Goal: Task Accomplishment & Management: Use online tool/utility

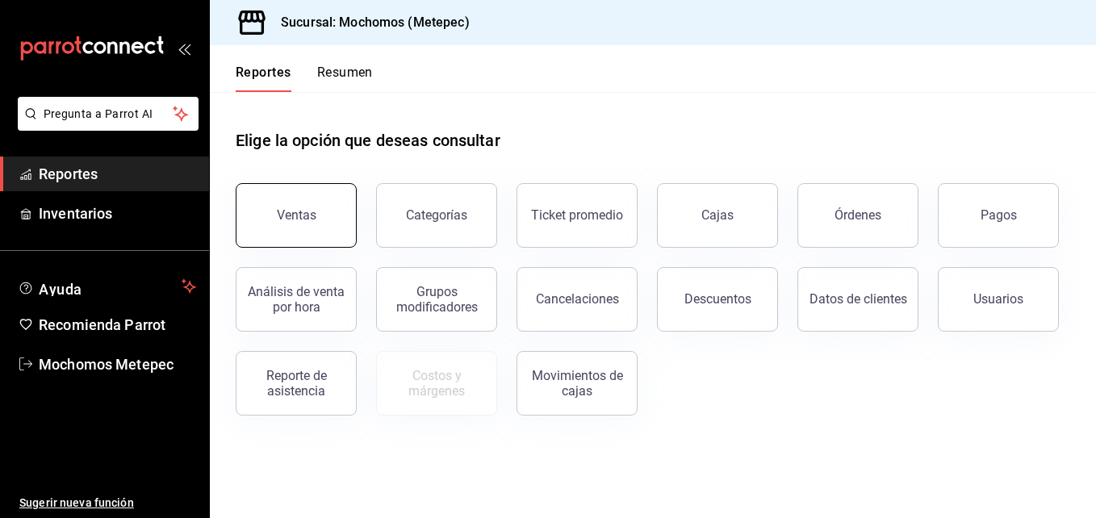
click at [352, 237] on div "Ventas" at bounding box center [286, 206] width 140 height 84
click at [332, 224] on button "Ventas" at bounding box center [296, 215] width 121 height 65
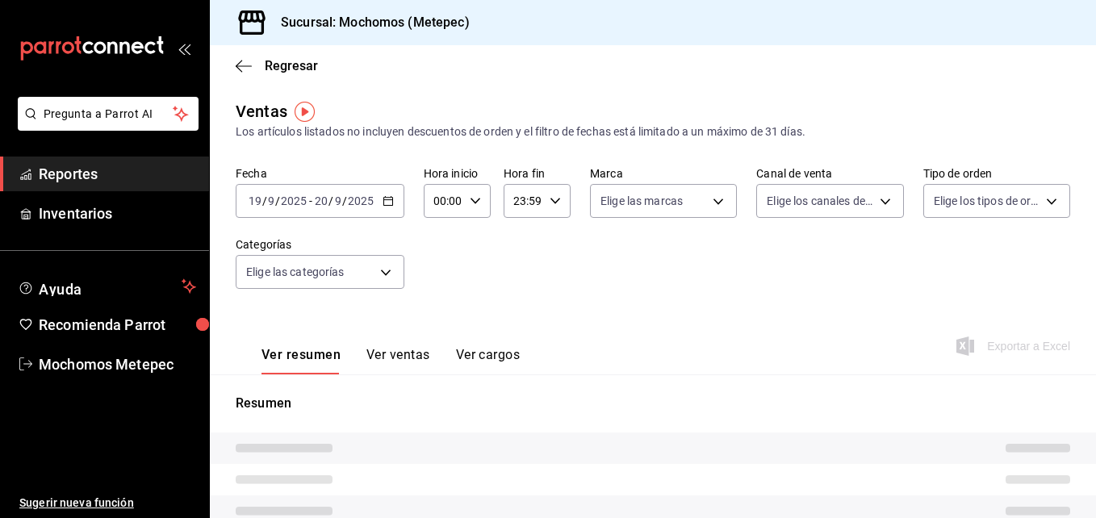
type input "05:00"
type input "05:59"
type input "PARROT,UBER_EATS,RAPPI,DIDI_FOOD,ONLINE"
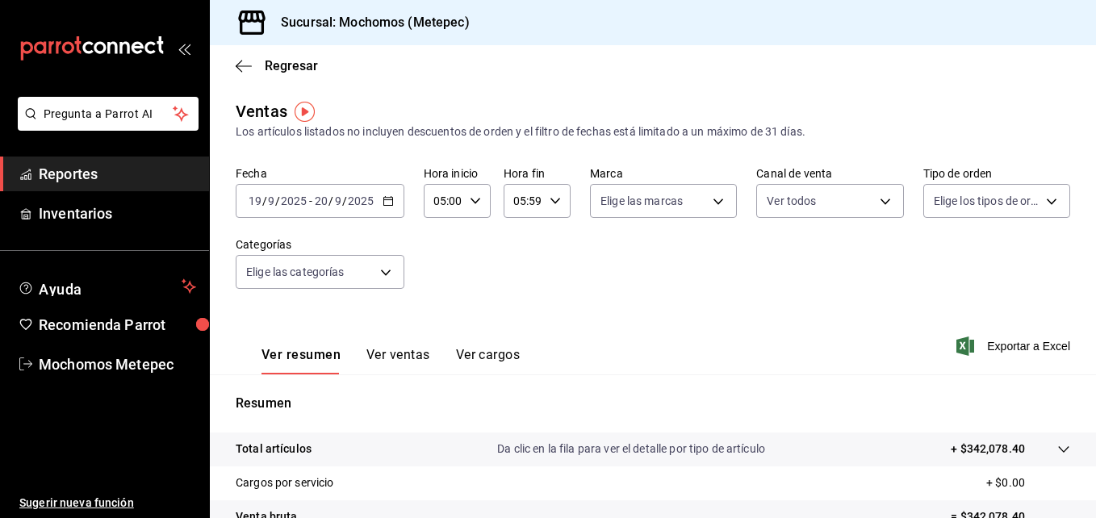
click at [392, 207] on div "[DATE] [DATE] - [DATE] [DATE]" at bounding box center [320, 201] width 169 height 34
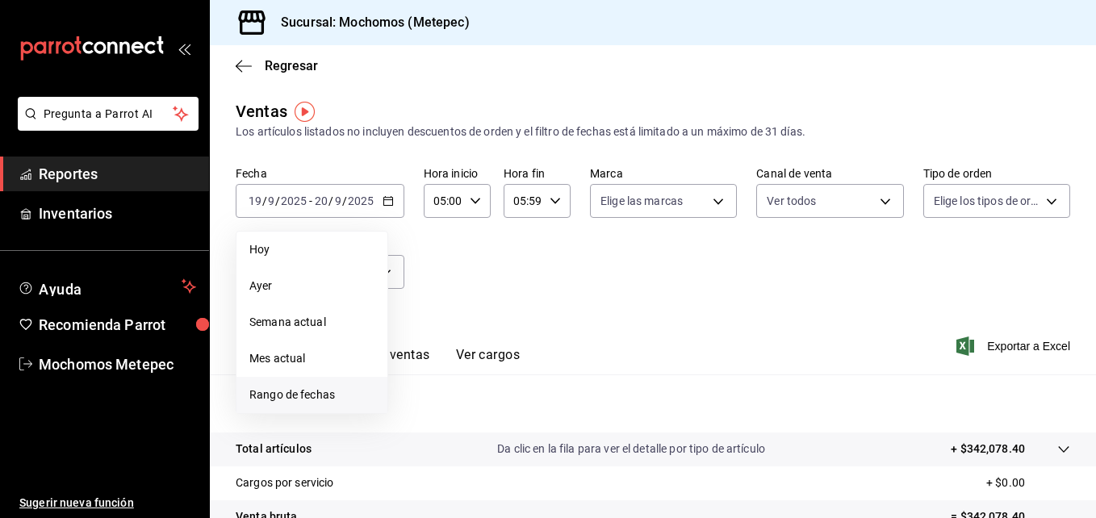
click at [287, 397] on span "Rango de fechas" at bounding box center [311, 395] width 125 height 17
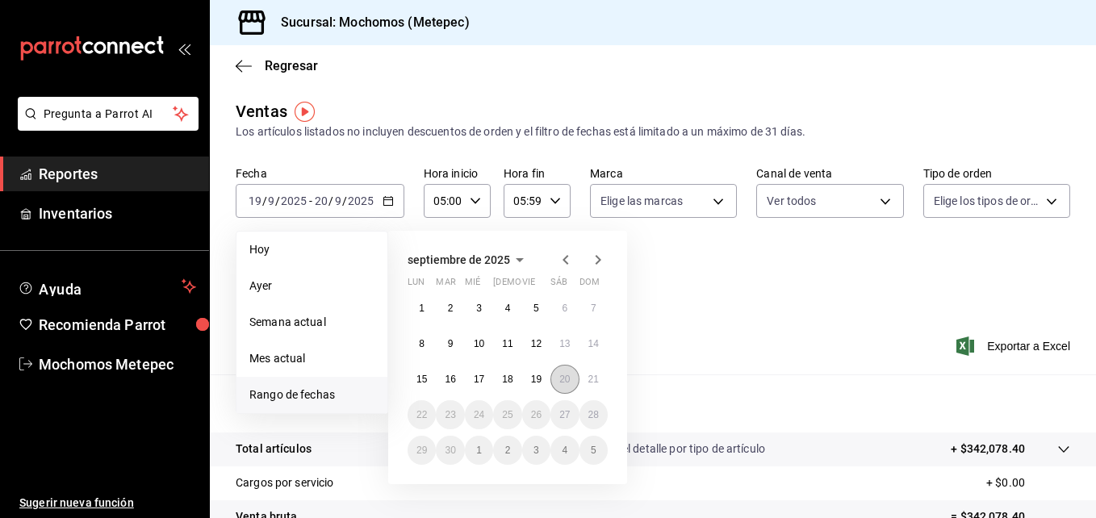
click at [558, 383] on button "20" at bounding box center [565, 379] width 28 height 29
click at [603, 383] on button "21" at bounding box center [594, 379] width 28 height 29
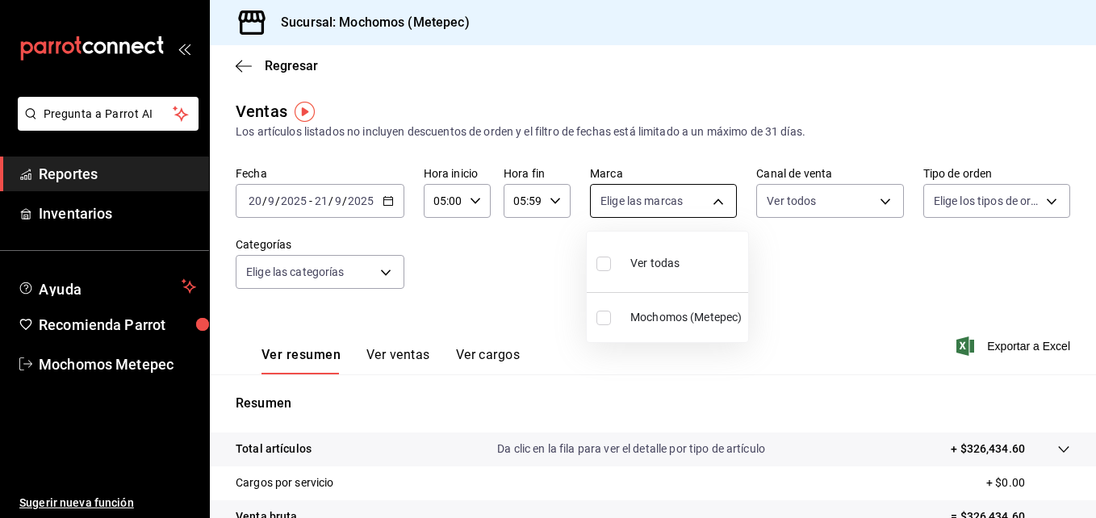
click at [669, 192] on body "Pregunta a Parrot AI Reportes Inventarios Ayuda Recomienda Parrot Mochomos Mete…" at bounding box center [548, 259] width 1096 height 518
click at [659, 262] on span "Ver todas" at bounding box center [654, 263] width 49 height 17
type input "2365f74e-aa6b-4392-bdf2-72765591bddf"
checkbox input "true"
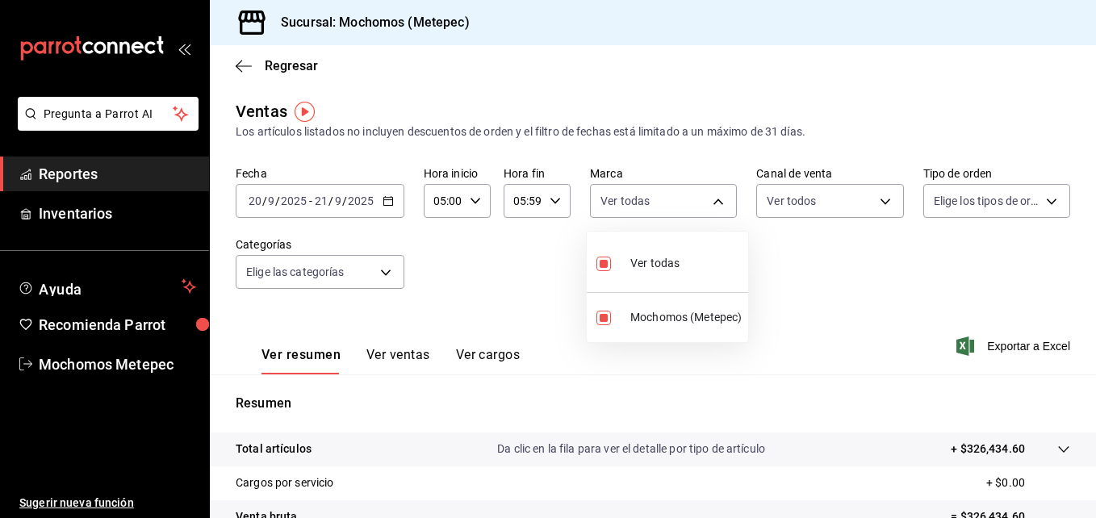
click at [869, 195] on div at bounding box center [548, 259] width 1096 height 518
click at [869, 195] on body "Pregunta a Parrot AI Reportes Inventarios Ayuda Recomienda Parrot Mochomos Mete…" at bounding box center [548, 259] width 1096 height 518
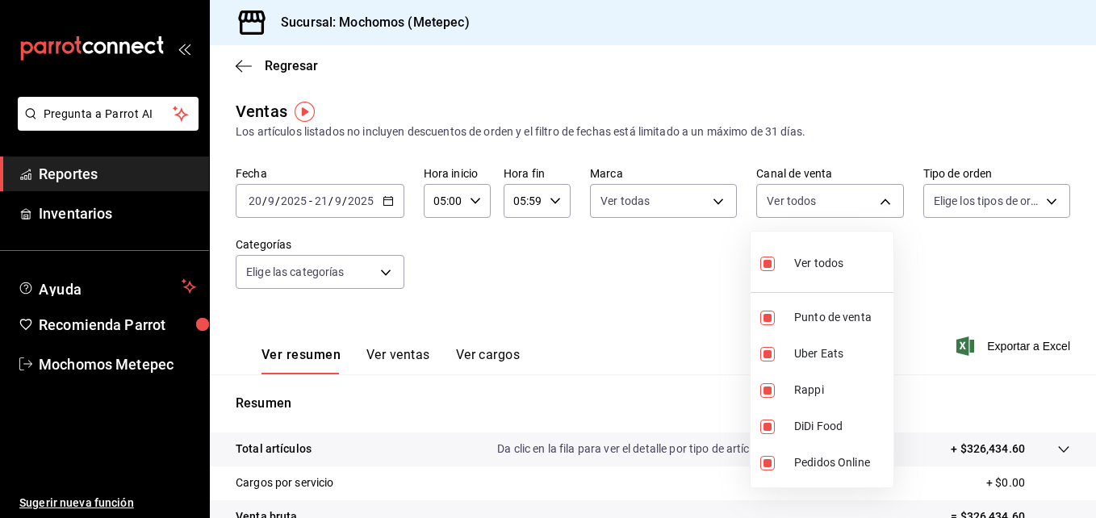
click at [1005, 210] on div at bounding box center [548, 259] width 1096 height 518
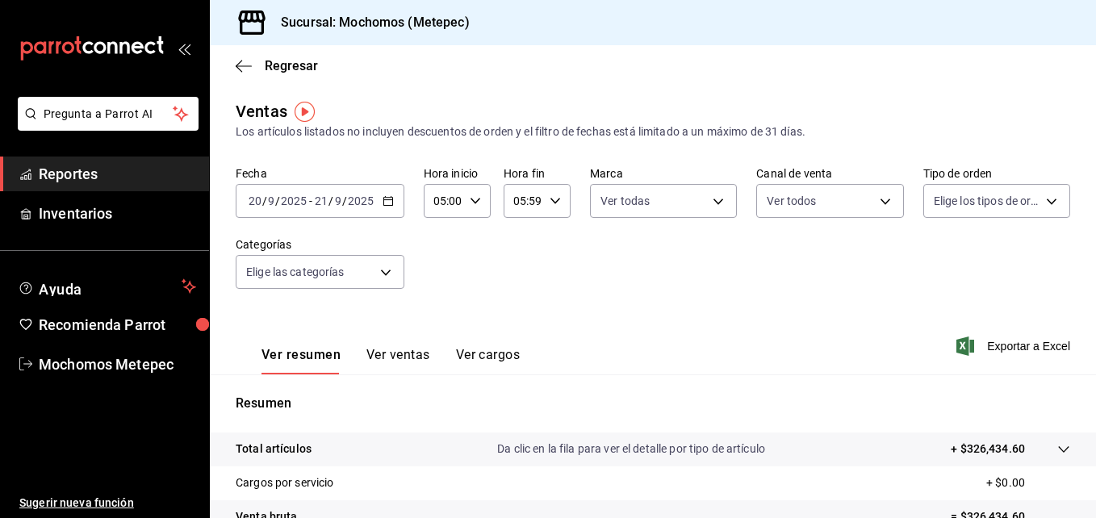
click at [1005, 210] on div "Ver todos Punto de venta Uber Eats Rappi DiDi Food Pedidos Online" at bounding box center [548, 259] width 1096 height 518
click at [1005, 210] on body "Pregunta a Parrot AI Reportes Inventarios Ayuda Recomienda Parrot Mochomos Mete…" at bounding box center [548, 259] width 1096 height 518
click at [972, 250] on div "Ver todos" at bounding box center [965, 262] width 83 height 35
type input "3a236ed8-2e24-47ca-8e59-ead494492482,da8509e8-5fca-4f62-958e-973104937870,EXTER…"
checkbox input "true"
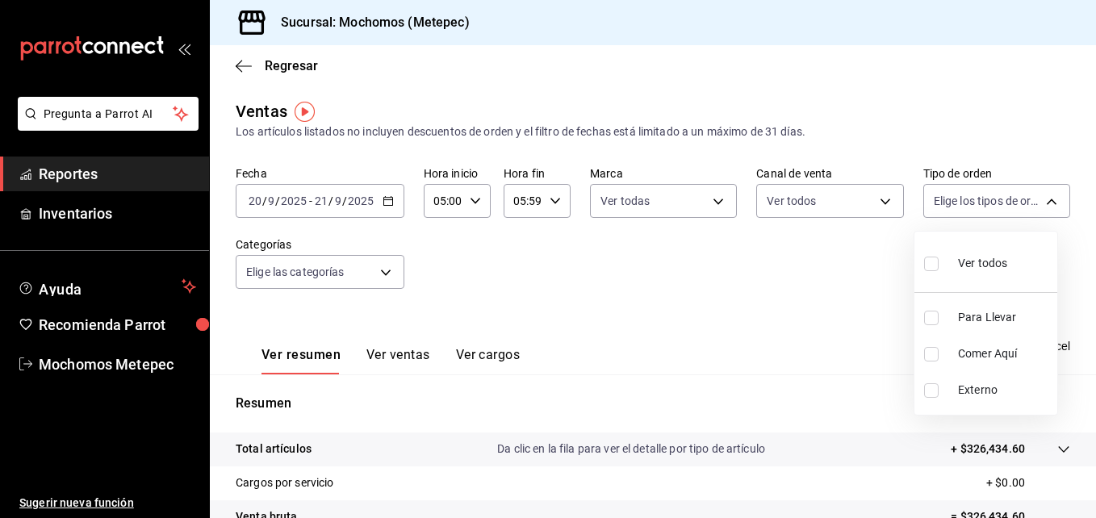
checkbox input "true"
click at [320, 275] on div at bounding box center [548, 259] width 1096 height 518
click at [320, 275] on body "Pregunta a Parrot AI Reportes Inventarios Ayuda Recomienda Parrot Mochomos Mete…" at bounding box center [548, 259] width 1096 height 518
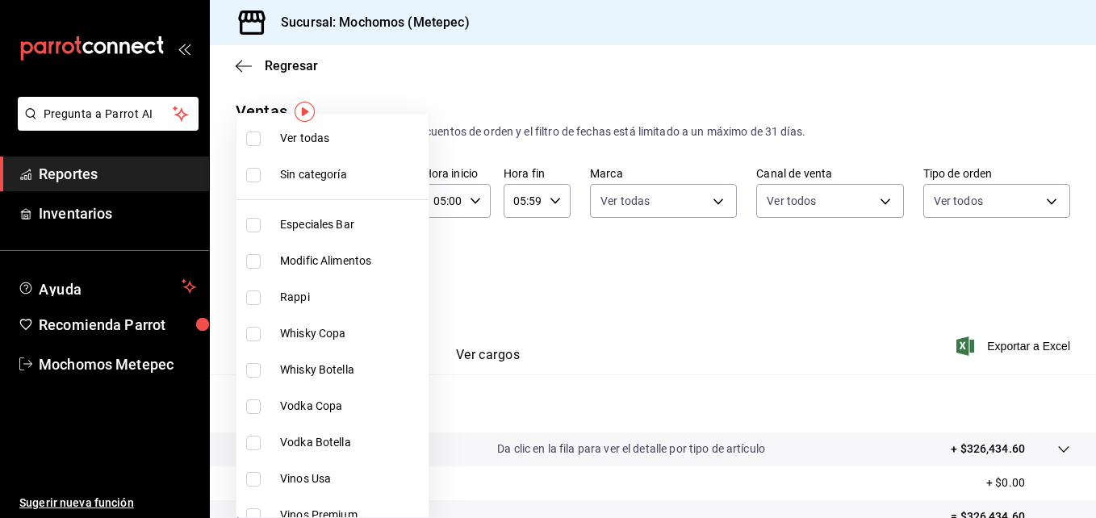
click at [375, 146] on span "Ver todas" at bounding box center [351, 138] width 142 height 17
type input "c9cbc288-c827-488d-81f5-370afefb1912,46081463-7037-4dd2-a9ab-e56ff6a8fa7c,bf958…"
checkbox input "true"
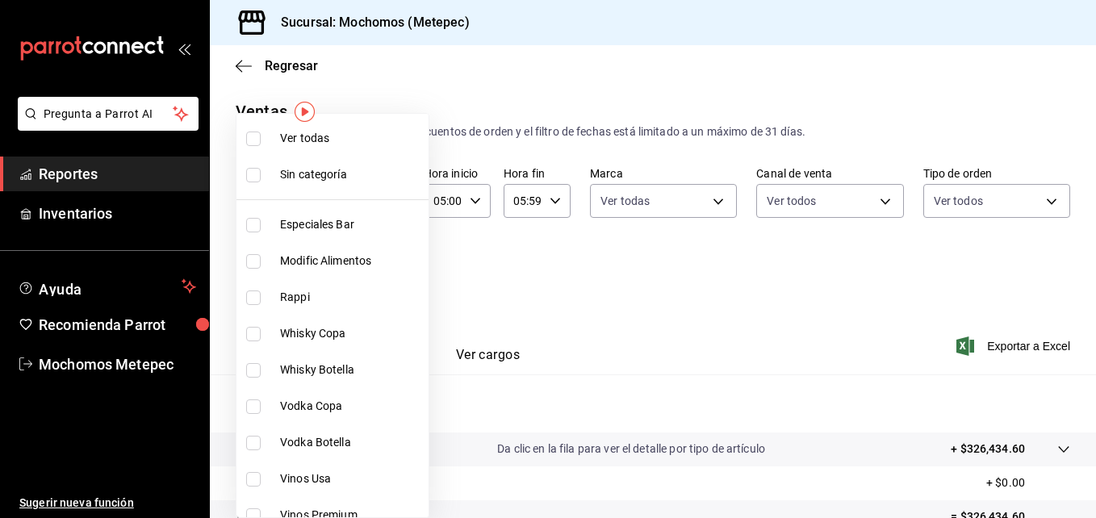
checkbox input "true"
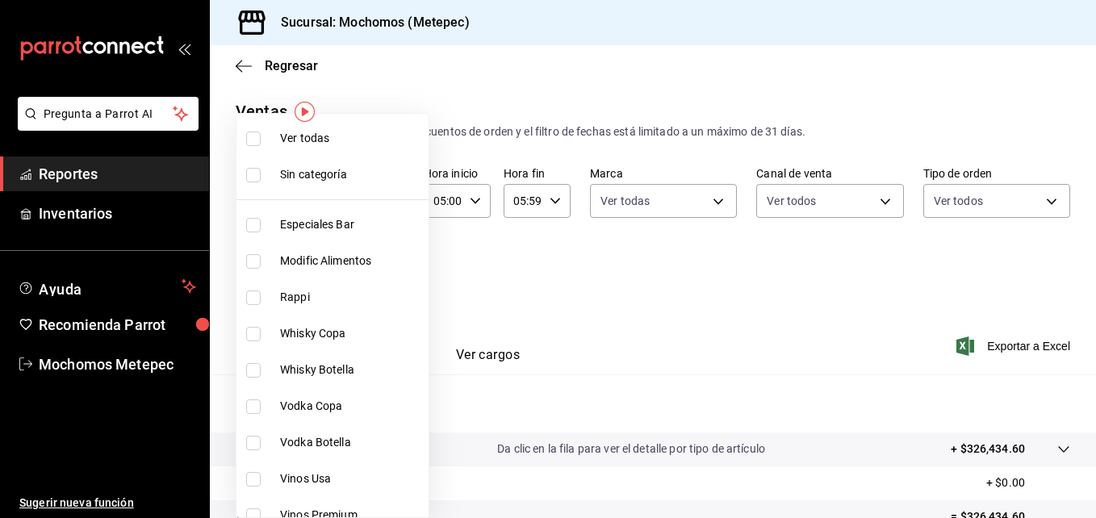
checkbox input "true"
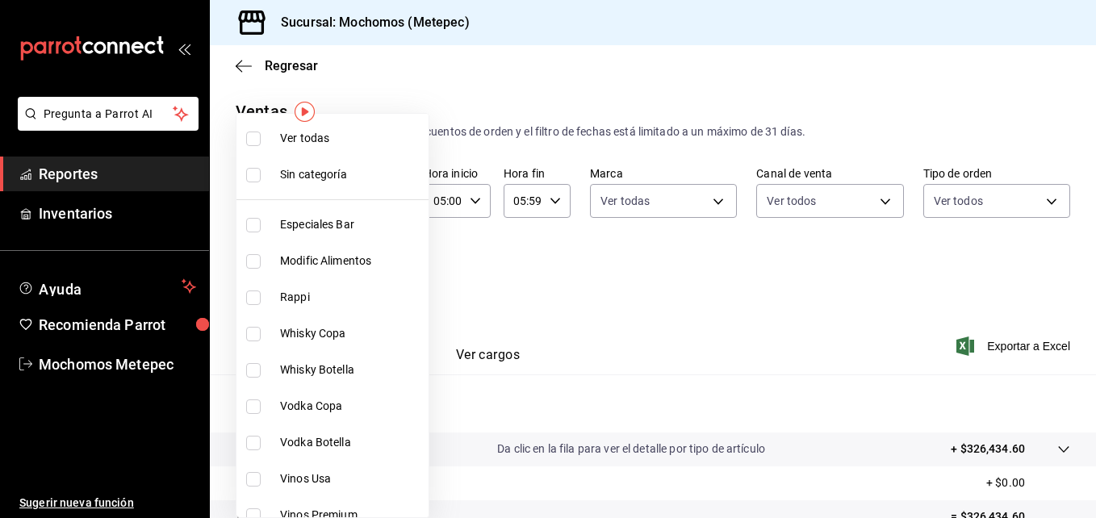
checkbox input "true"
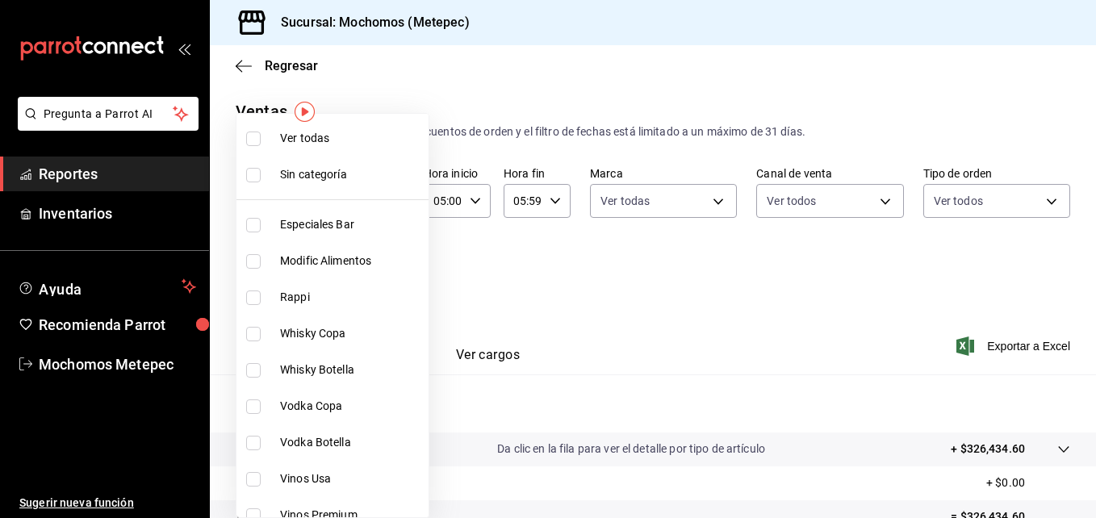
checkbox input "true"
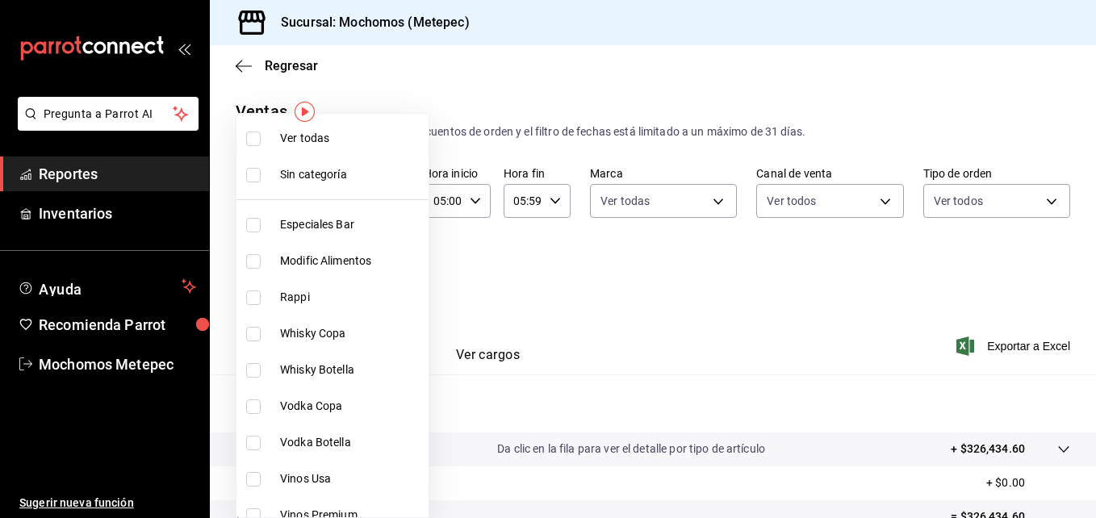
checkbox input "true"
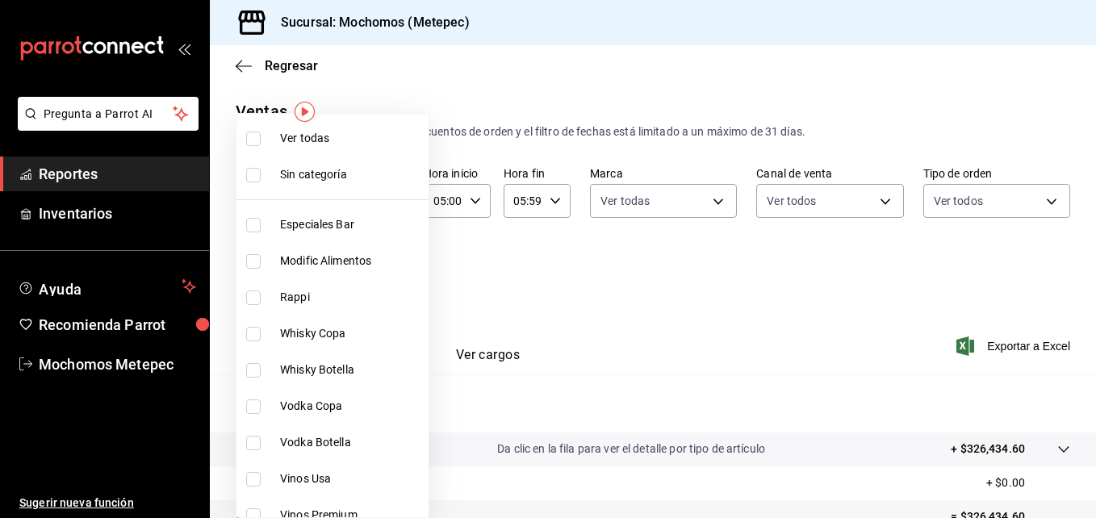
checkbox input "true"
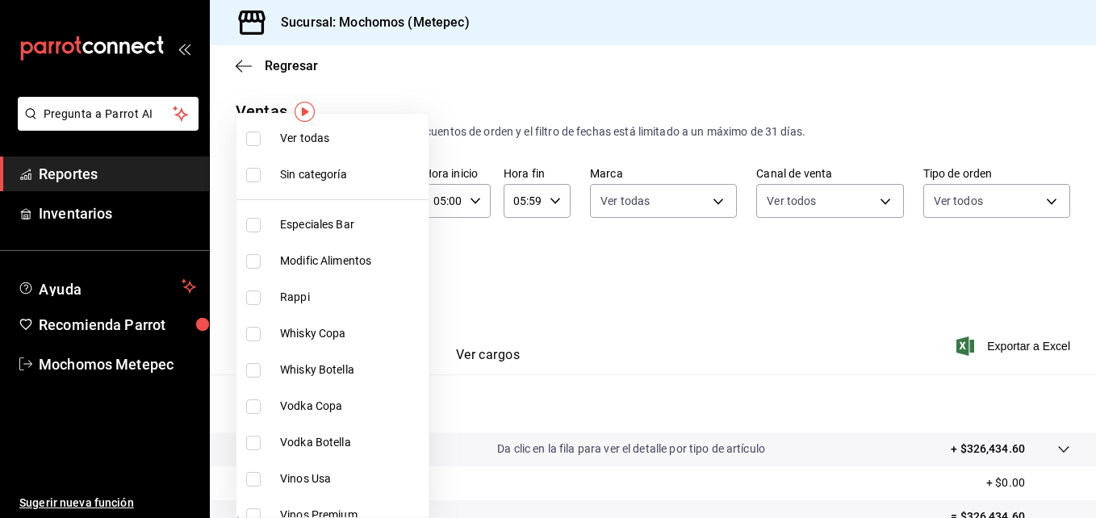
checkbox input "true"
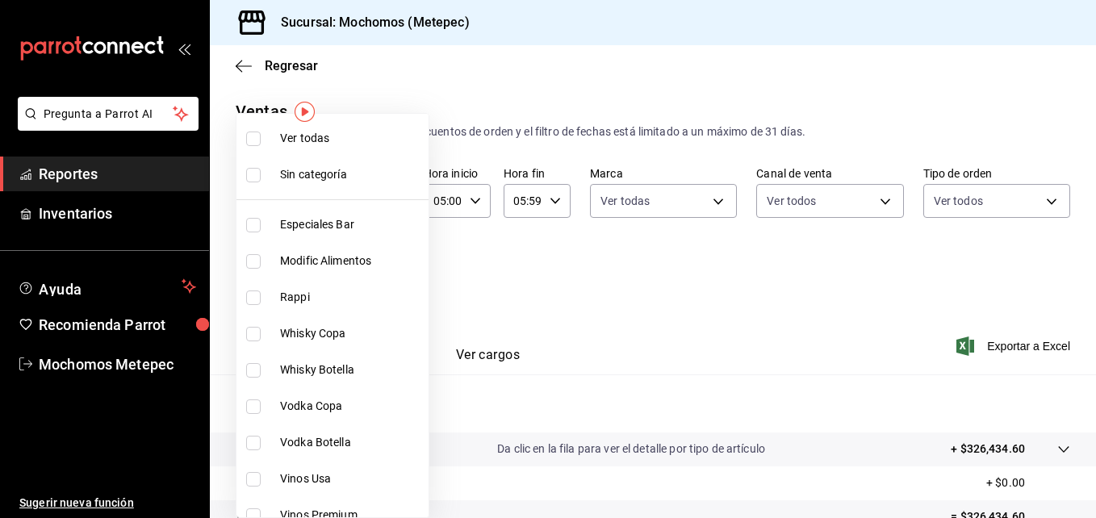
checkbox input "true"
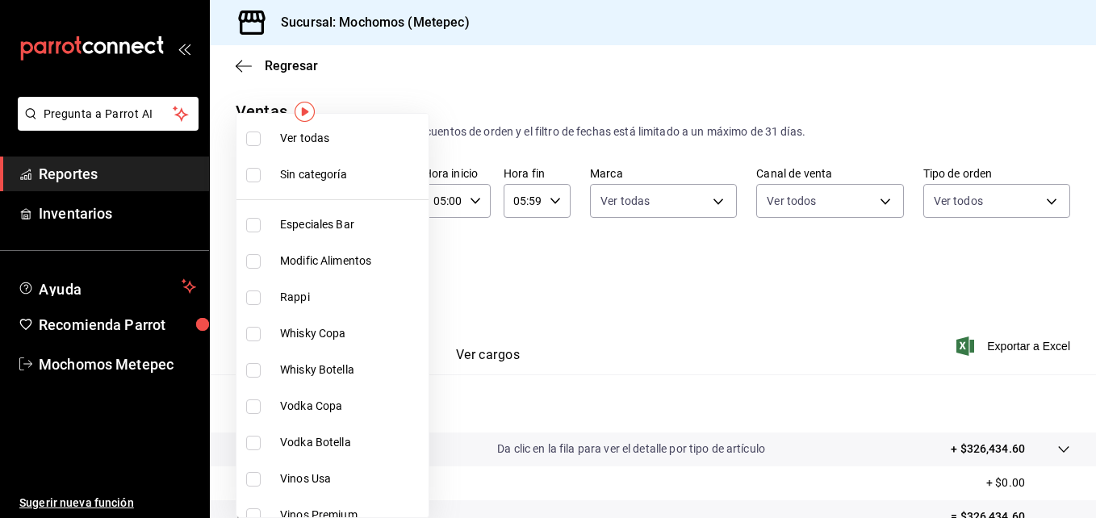
checkbox input "true"
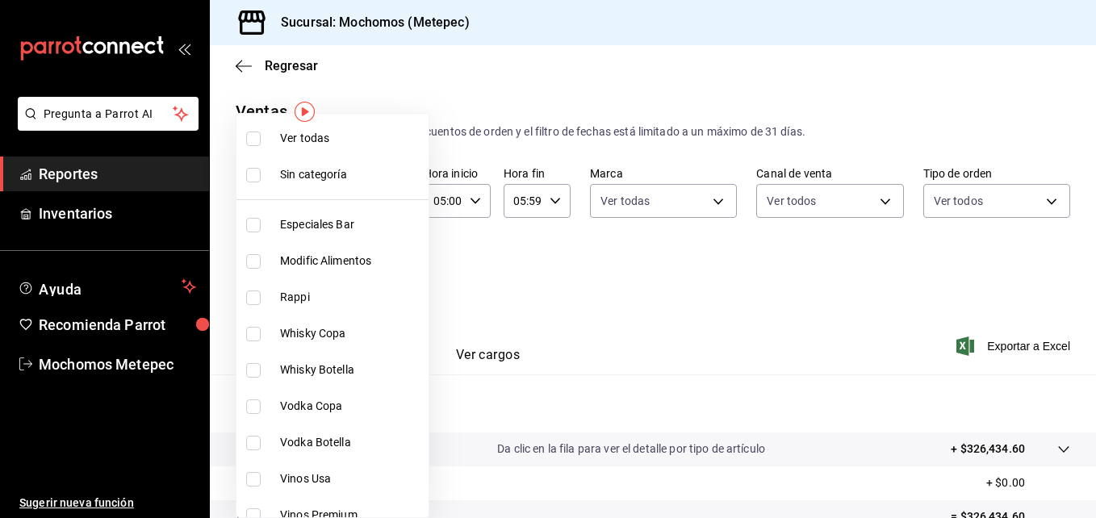
checkbox input "true"
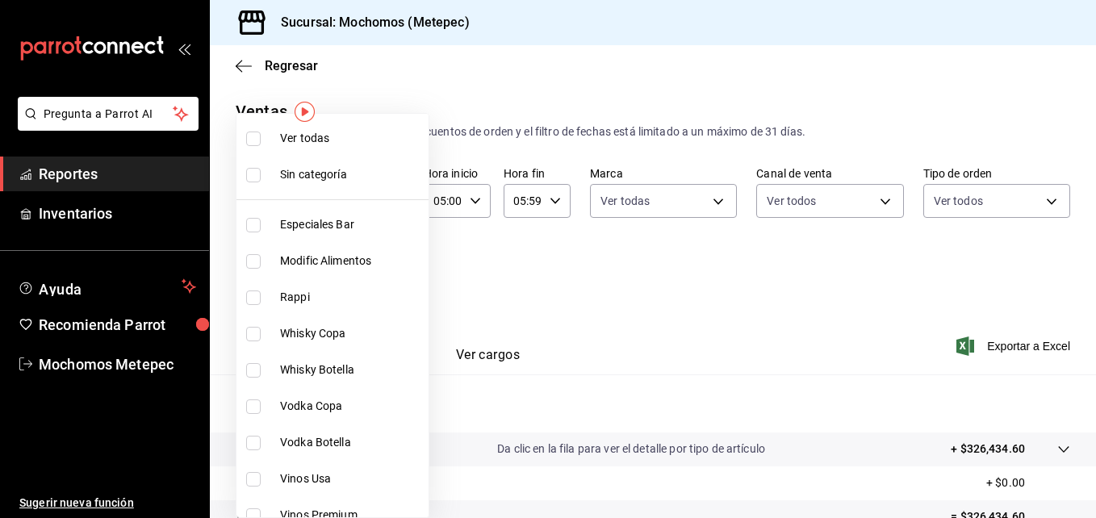
checkbox input "true"
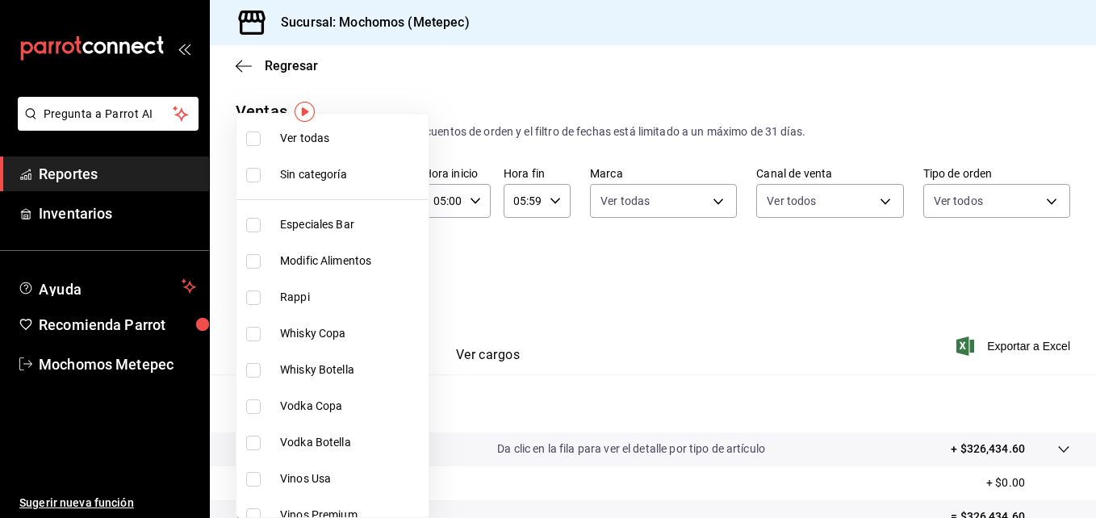
checkbox input "true"
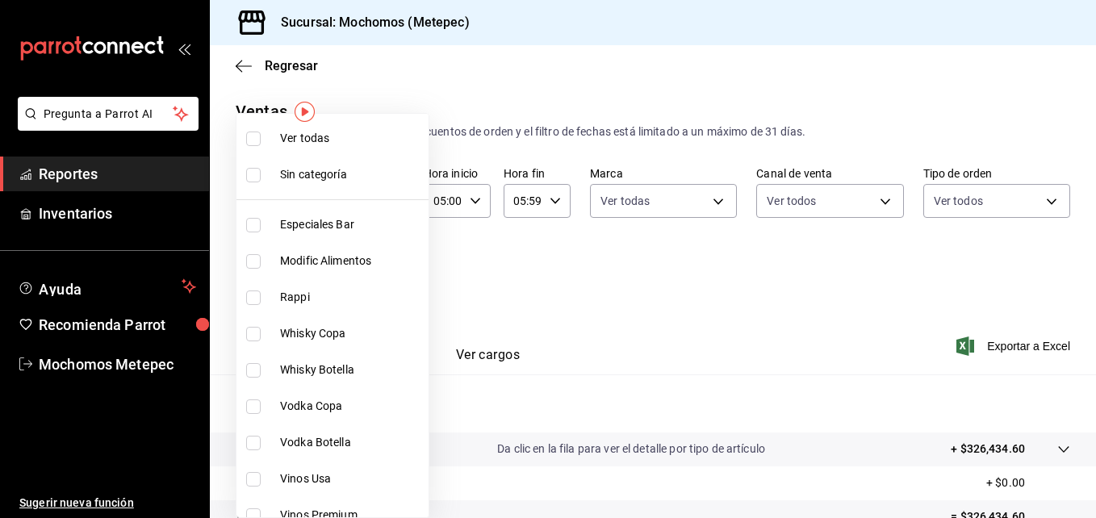
checkbox input "true"
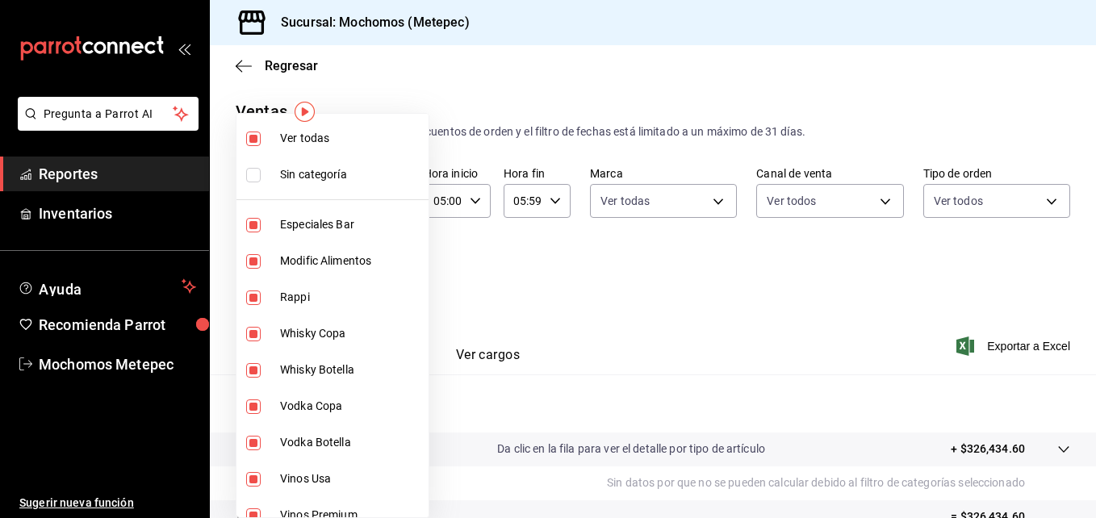
click at [975, 346] on div at bounding box center [548, 259] width 1096 height 518
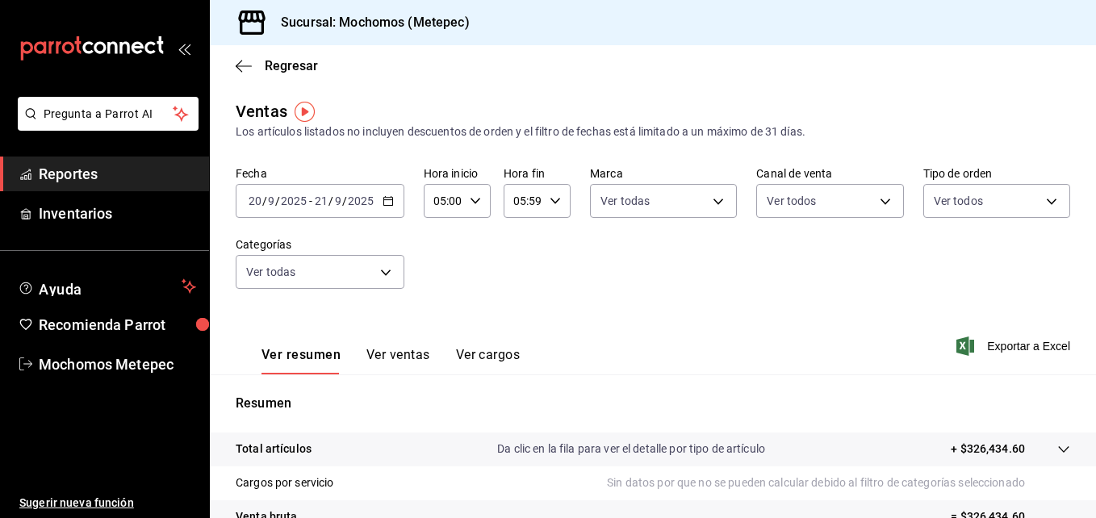
click at [975, 346] on span "Exportar a Excel" at bounding box center [1015, 346] width 111 height 19
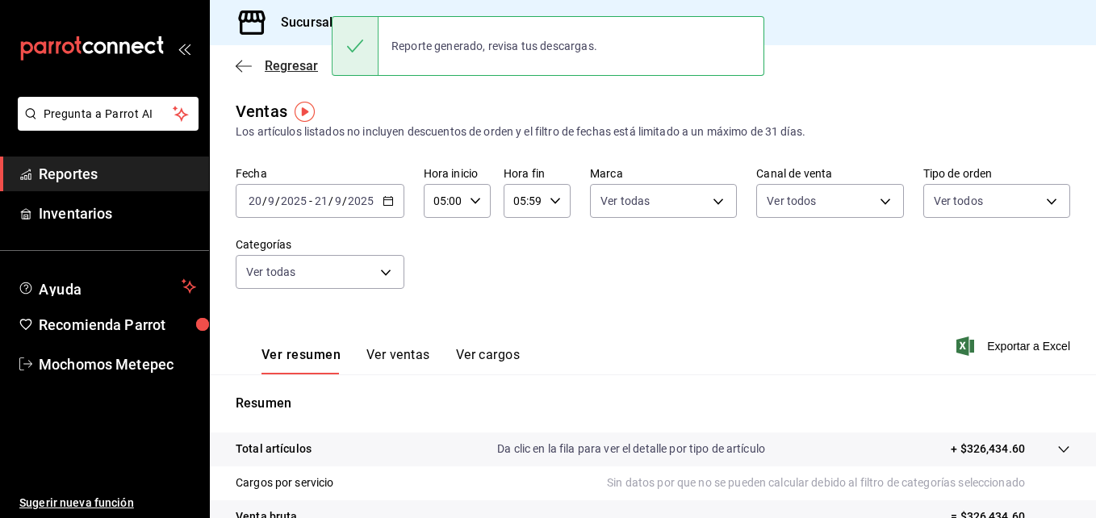
click at [260, 70] on span "Regresar" at bounding box center [277, 65] width 82 height 15
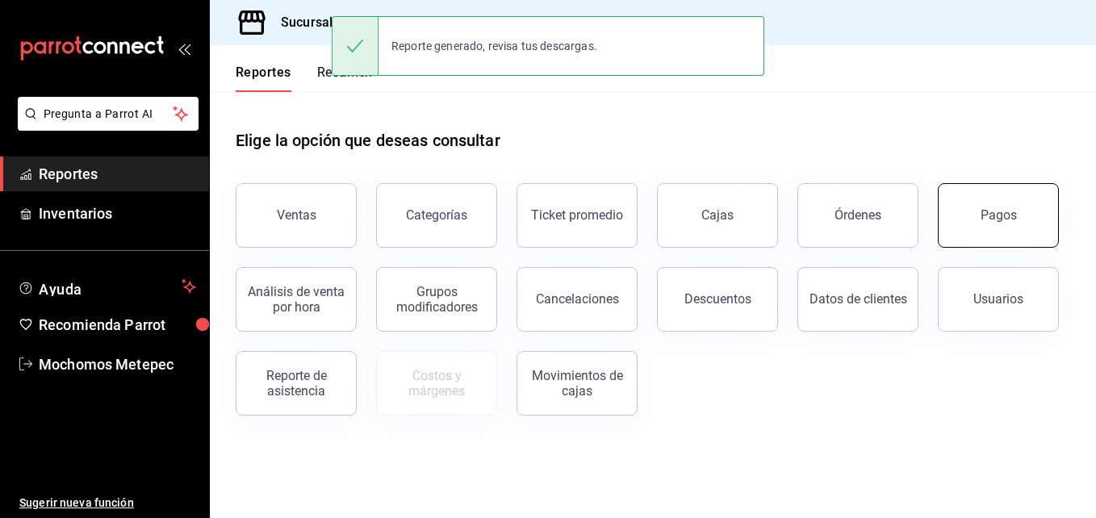
click at [983, 212] on div "Pagos" at bounding box center [999, 214] width 36 height 15
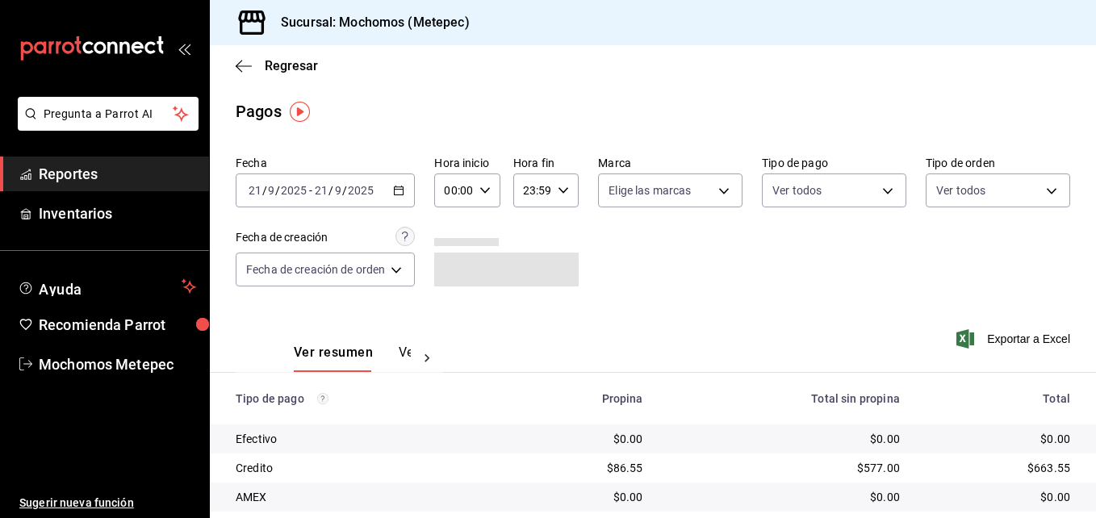
click at [413, 199] on div "[DATE] [DATE] - [DATE] [DATE]" at bounding box center [325, 191] width 179 height 34
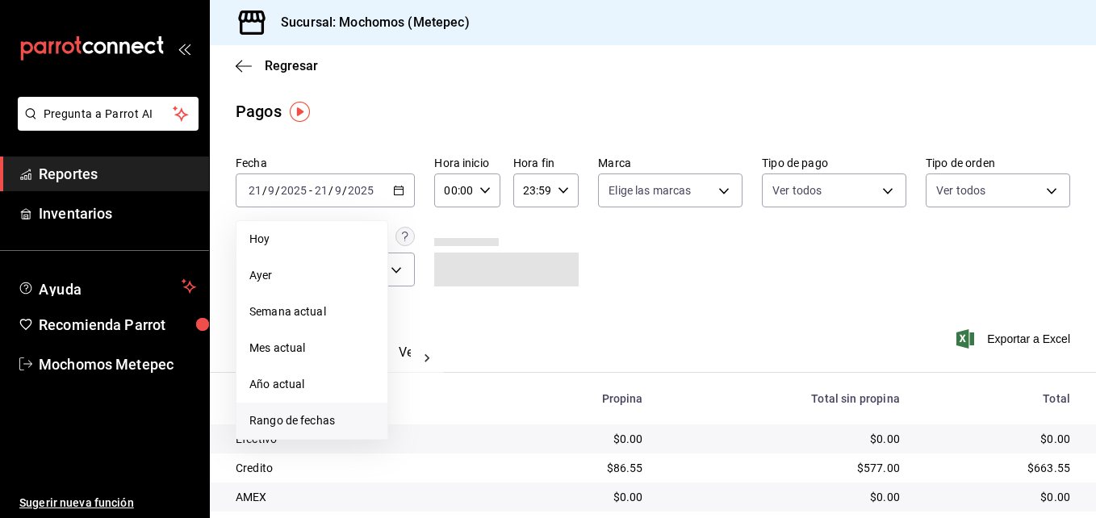
click at [282, 410] on li "Rango de fechas" at bounding box center [312, 421] width 151 height 36
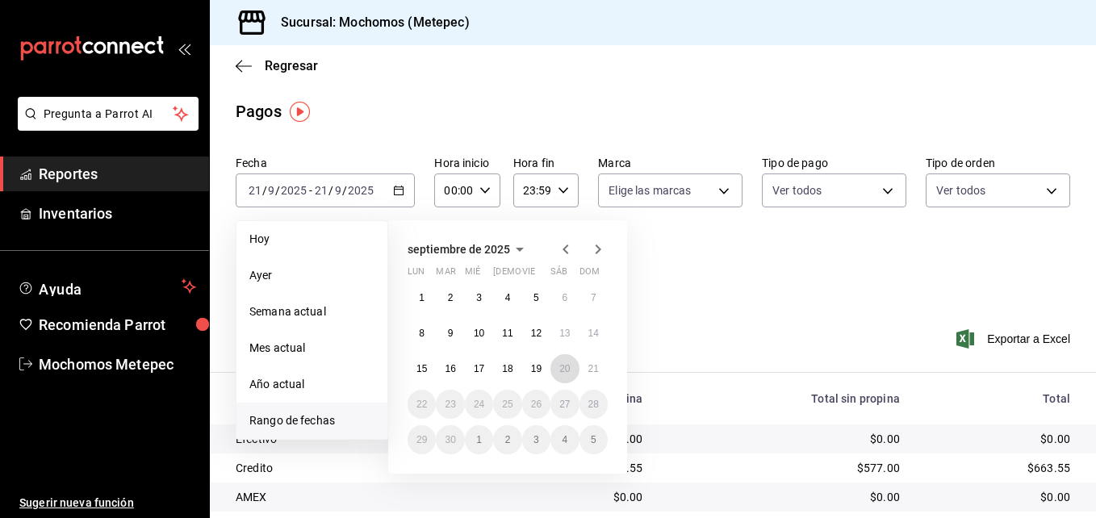
click at [565, 378] on button "20" at bounding box center [565, 368] width 28 height 29
click at [589, 379] on button "21" at bounding box center [594, 368] width 28 height 29
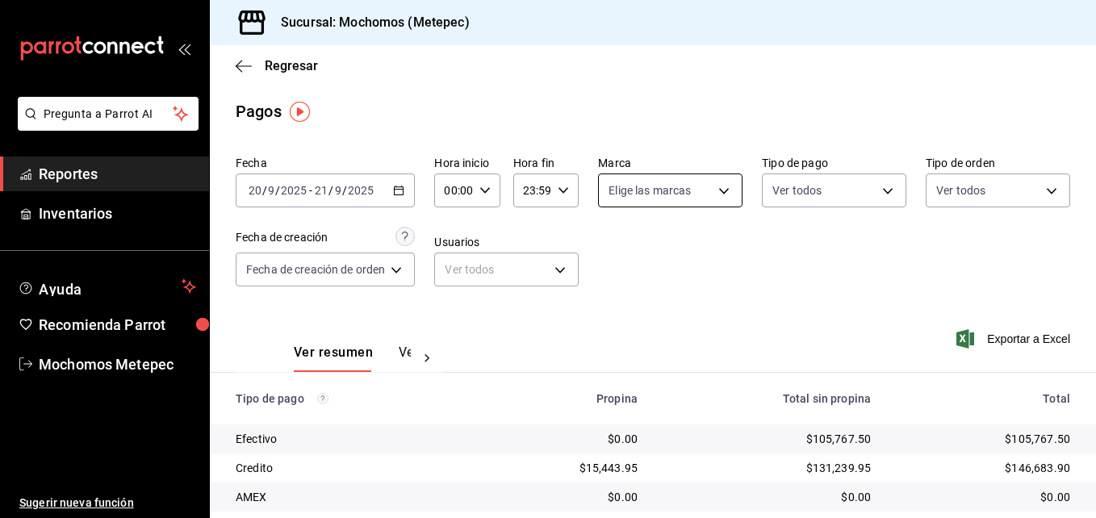
click at [689, 185] on body "Pregunta a Parrot AI Reportes Inventarios Ayuda Recomienda Parrot Mochomos Mete…" at bounding box center [548, 259] width 1096 height 518
click at [677, 242] on div "Ver todas" at bounding box center [648, 251] width 83 height 35
type input "2365f74e-aa6b-4392-bdf2-72765591bddf"
checkbox input "true"
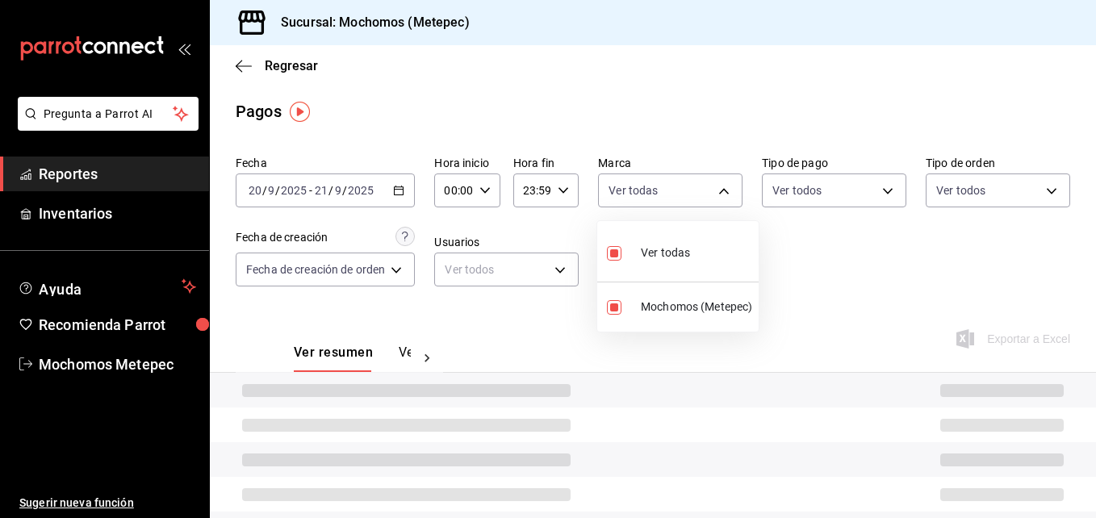
click at [791, 186] on div at bounding box center [548, 259] width 1096 height 518
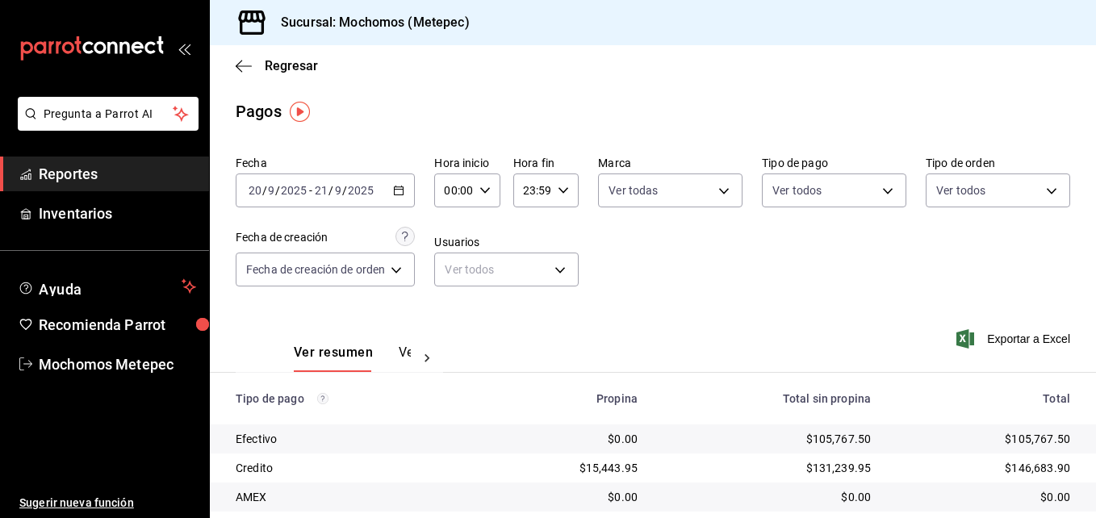
click at [791, 186] on body "Pregunta a Parrot AI Reportes Inventarios Ayuda Recomienda Parrot Mochomos Mete…" at bounding box center [548, 259] width 1096 height 518
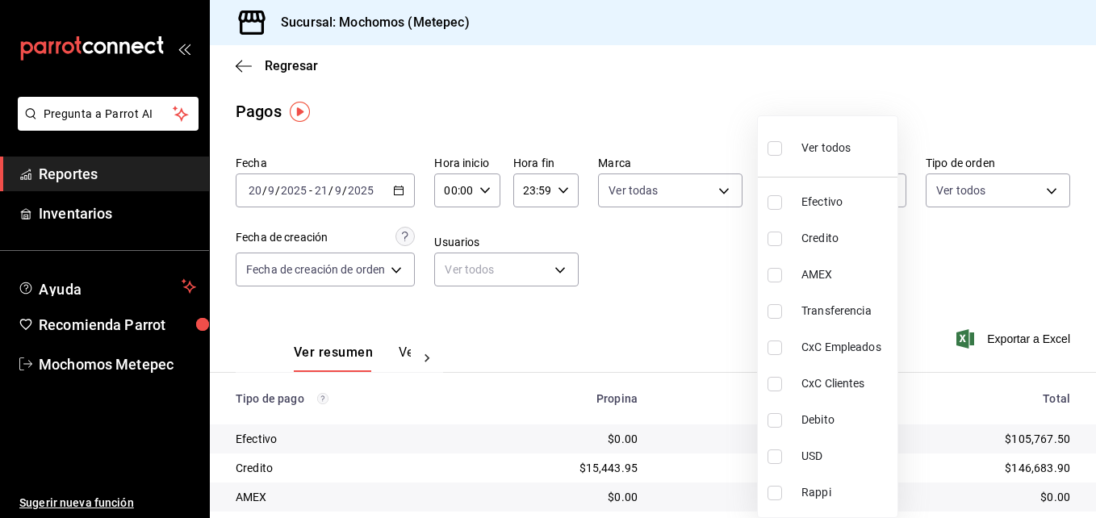
click at [806, 162] on div "Ver todos" at bounding box center [809, 146] width 83 height 35
type input "188bd14d-3513-42cc-9f46-285d81389660,34ef211f-a798-45d1-ab41-0af7a85efbb2,c7bcb…"
checkbox input "true"
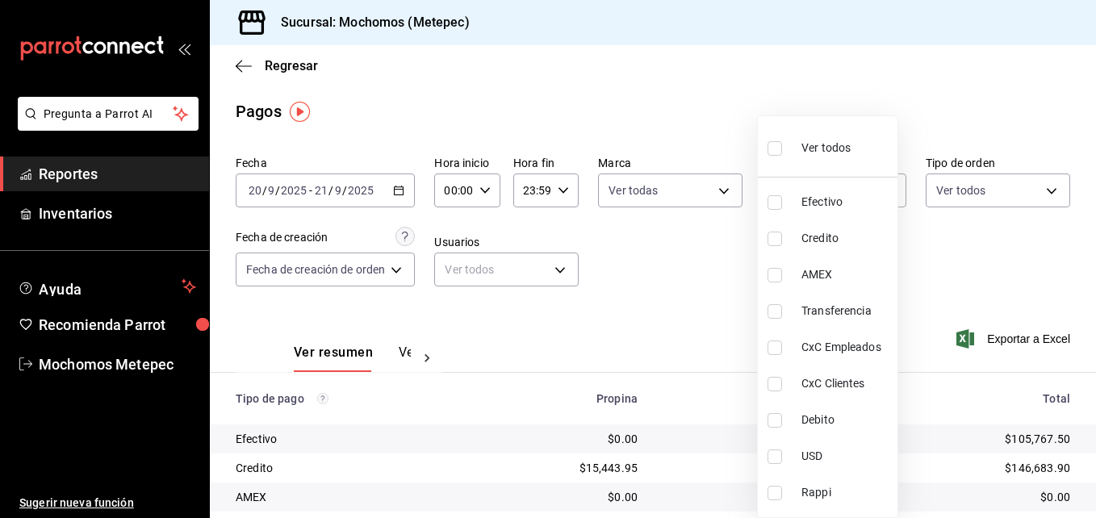
checkbox input "true"
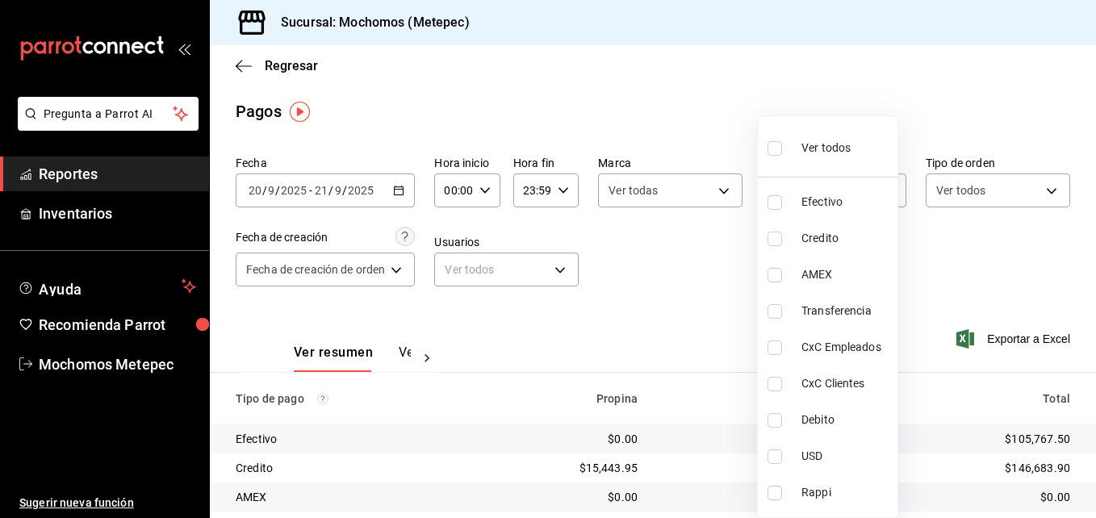
checkbox input "true"
click at [934, 182] on div at bounding box center [548, 259] width 1096 height 518
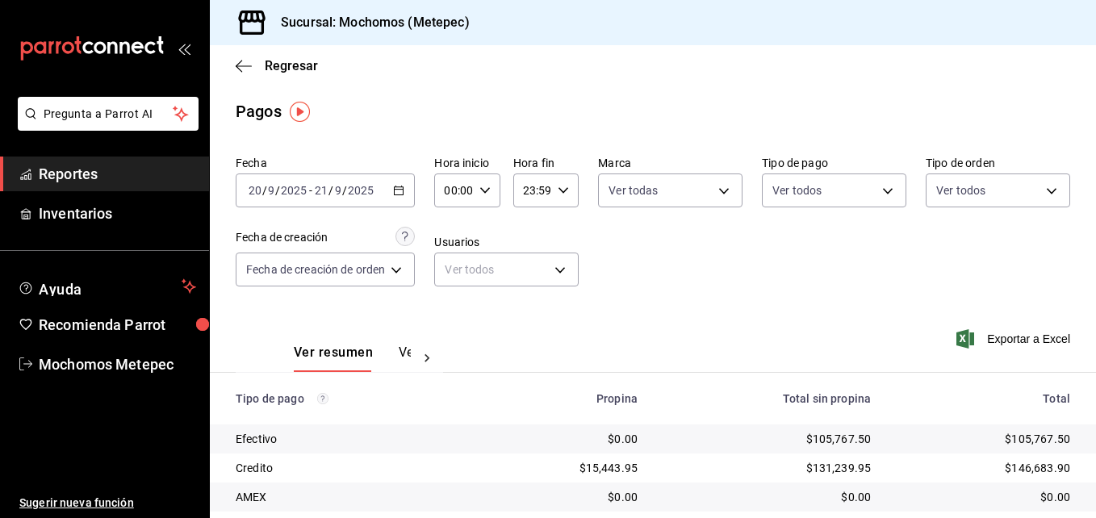
click at [934, 182] on div "Ver todos Efectivo Credito AMEX Transferencia CxC Empleados CxC Clientes Debito…" at bounding box center [548, 259] width 1096 height 518
click at [934, 182] on body "Pregunta a Parrot AI Reportes Inventarios Ayuda Recomienda Parrot Mochomos Mete…" at bounding box center [548, 259] width 1096 height 518
click at [937, 266] on div "Ver todos" at bounding box center [969, 251] width 83 height 35
type input "3a236ed8-2e24-47ca-8e59-ead494492482,da8509e8-5fca-4f62-958e-973104937870,EXTER…"
checkbox input "true"
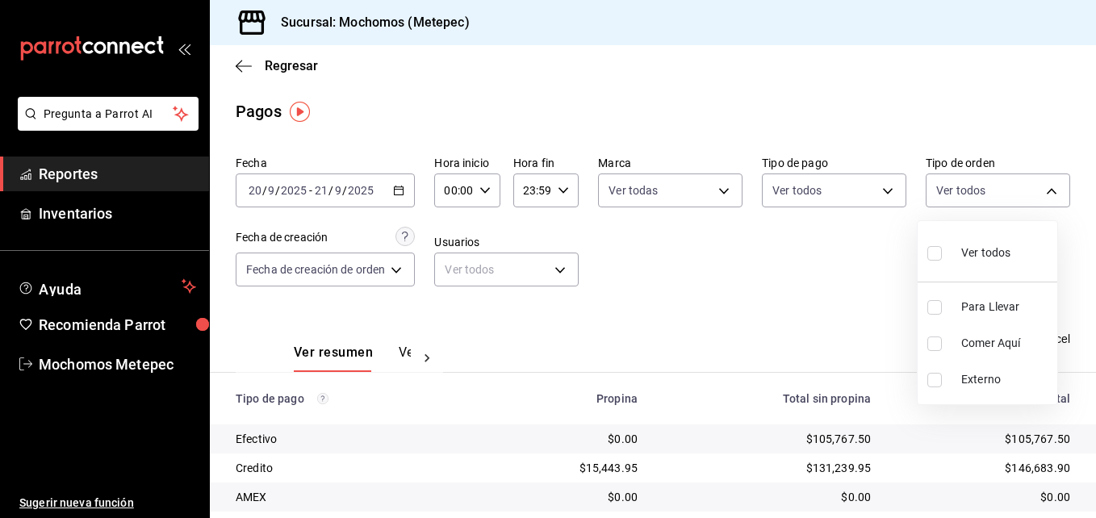
checkbox input "true"
click at [840, 287] on div at bounding box center [548, 259] width 1096 height 518
click at [991, 333] on span "Exportar a Excel" at bounding box center [1015, 338] width 111 height 19
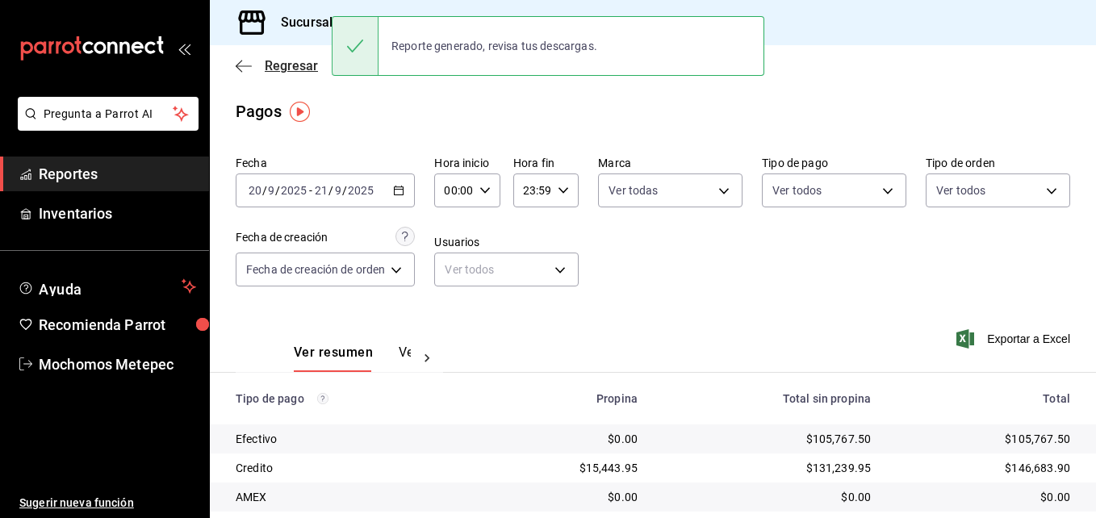
click at [265, 72] on span "Regresar" at bounding box center [291, 65] width 53 height 15
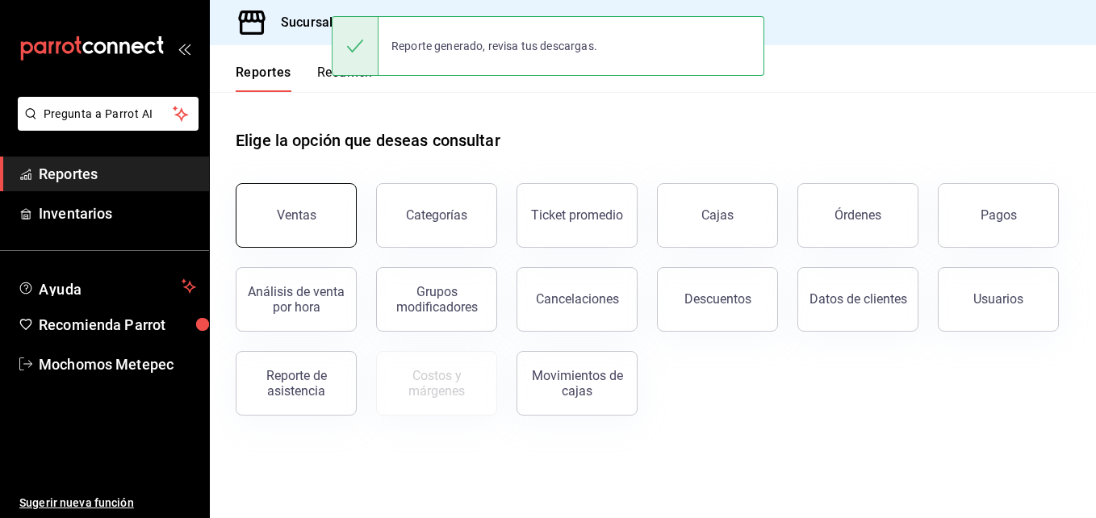
click at [291, 191] on button "Ventas" at bounding box center [296, 215] width 121 height 65
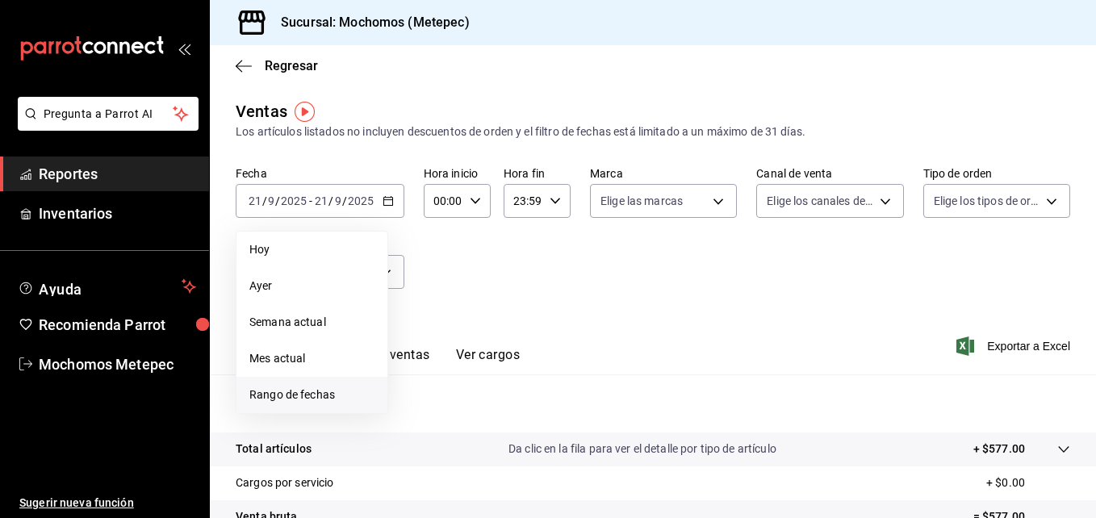
click at [321, 389] on span "Rango de fechas" at bounding box center [311, 395] width 125 height 17
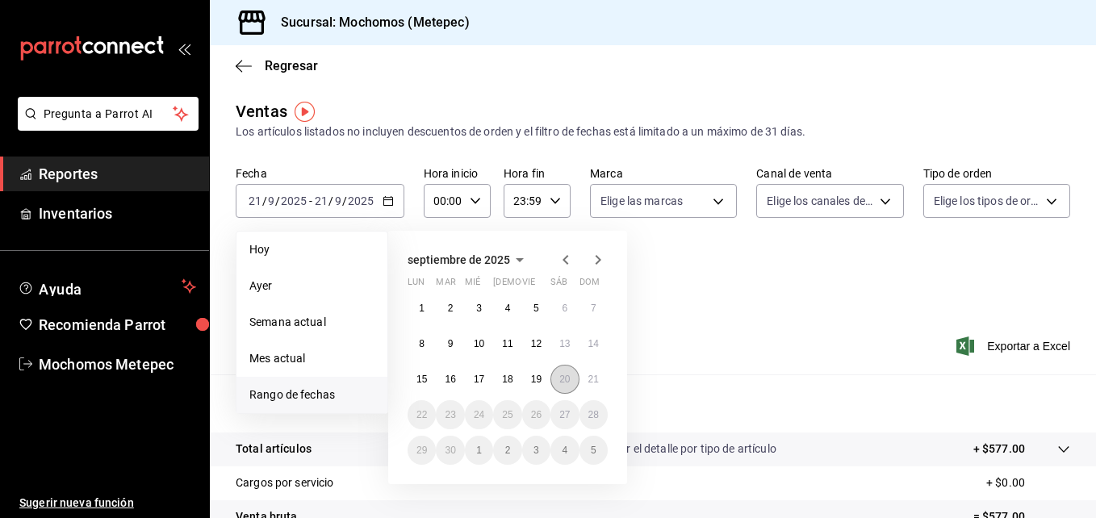
click at [561, 378] on abbr "20" at bounding box center [564, 379] width 10 height 11
click at [589, 382] on abbr "21" at bounding box center [594, 379] width 10 height 11
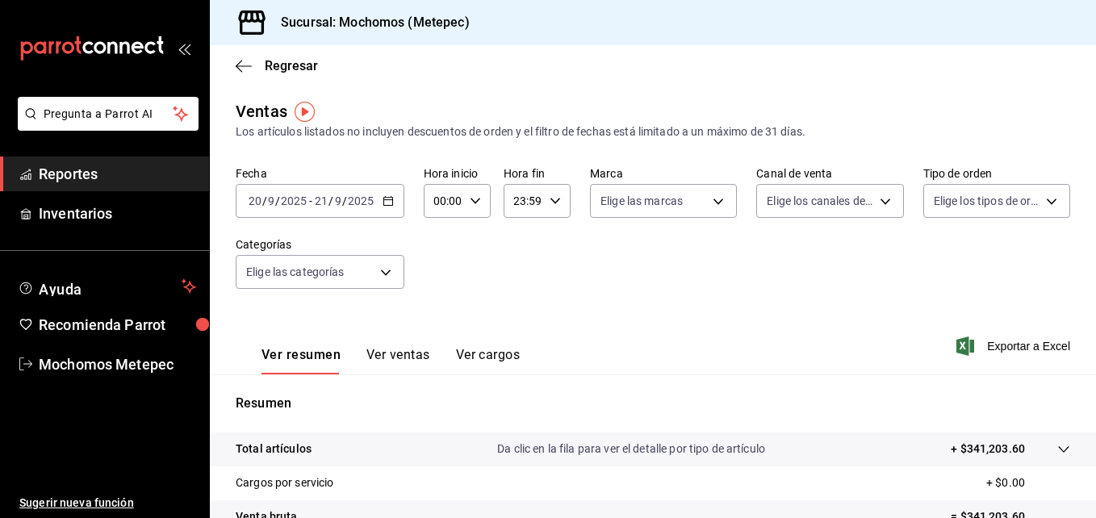
click at [461, 201] on input "00:00" at bounding box center [444, 201] width 40 height 32
click at [445, 253] on button "05" at bounding box center [439, 242] width 27 height 32
type input "05:00"
click at [530, 204] on div at bounding box center [548, 259] width 1096 height 518
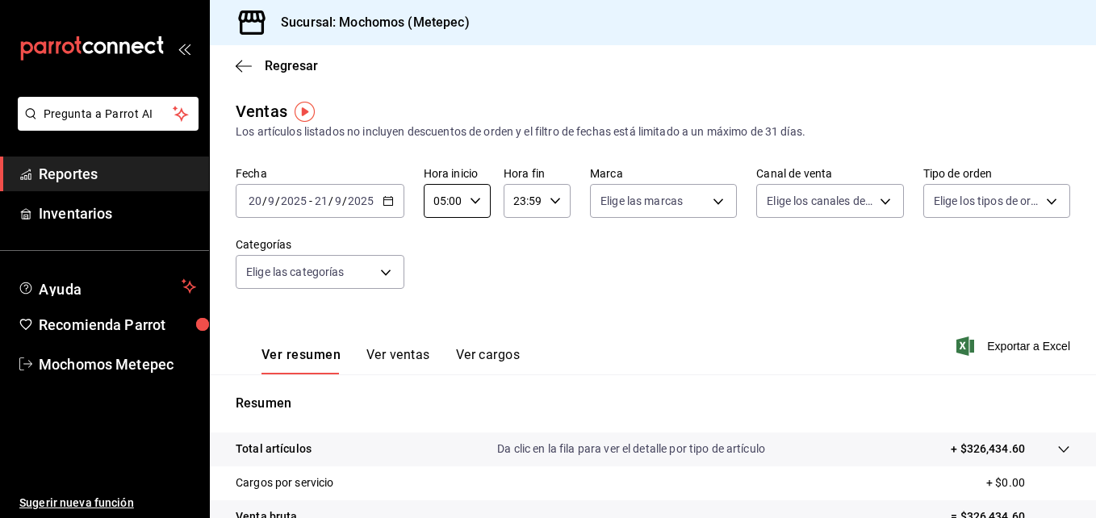
click at [530, 204] on div "00 01 02 03 04 05 06 07 08 09 10 11 12 13 14 15 16 17 18 19 20 21 22 23 00 01 0…" at bounding box center [548, 261] width 1096 height 513
click at [530, 204] on input "23:59" at bounding box center [524, 201] width 40 height 32
click at [517, 287] on button "05" at bounding box center [518, 295] width 27 height 32
click at [550, 253] on button "00" at bounding box center [551, 242] width 27 height 32
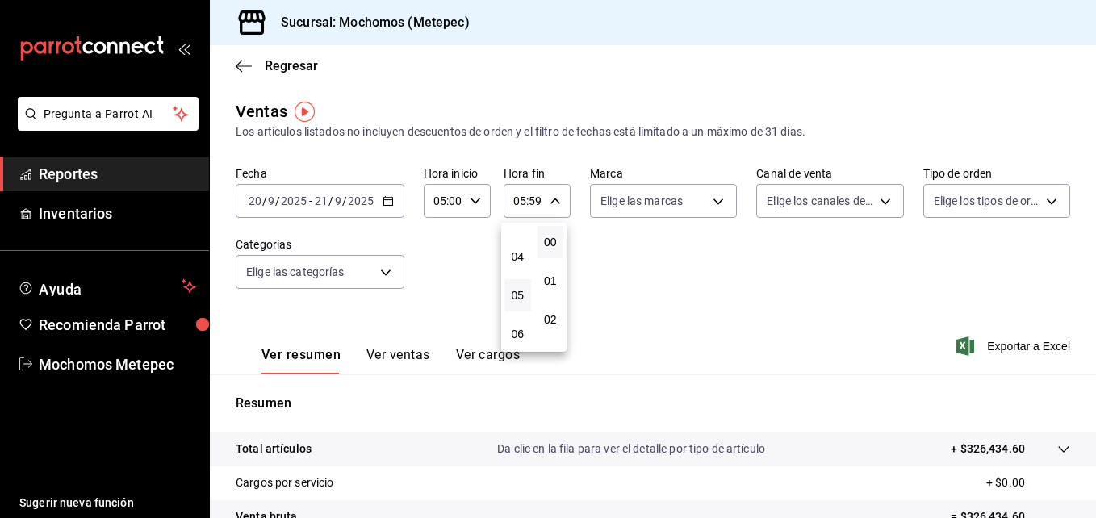
type input "05:00"
click at [665, 200] on div at bounding box center [548, 259] width 1096 height 518
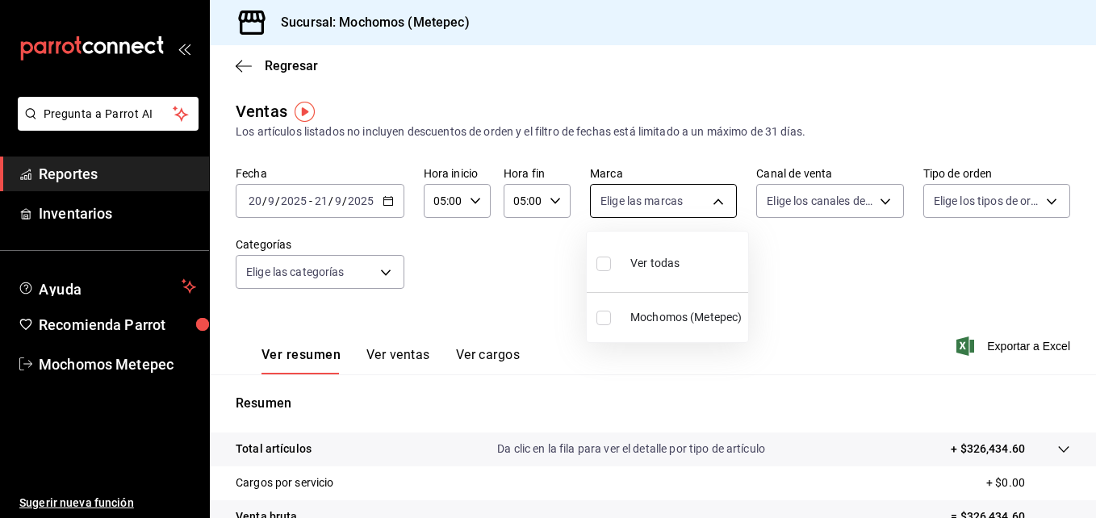
click at [664, 207] on body "Pregunta a Parrot AI Reportes Inventarios Ayuda Recomienda Parrot Mochomos Mete…" at bounding box center [548, 259] width 1096 height 518
click at [650, 262] on span "Ver todas" at bounding box center [654, 263] width 49 height 17
type input "2365f74e-aa6b-4392-bdf2-72765591bddf"
checkbox input "true"
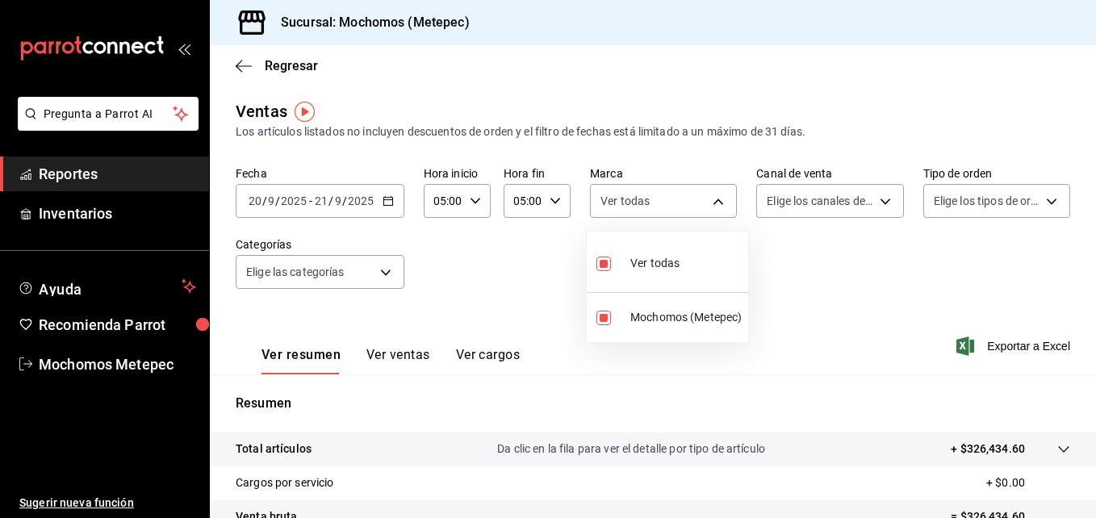
click at [835, 193] on div at bounding box center [548, 259] width 1096 height 518
click at [835, 193] on body "Pregunta a Parrot AI Reportes Inventarios Ayuda Recomienda Parrot Mochomos Mete…" at bounding box center [548, 259] width 1096 height 518
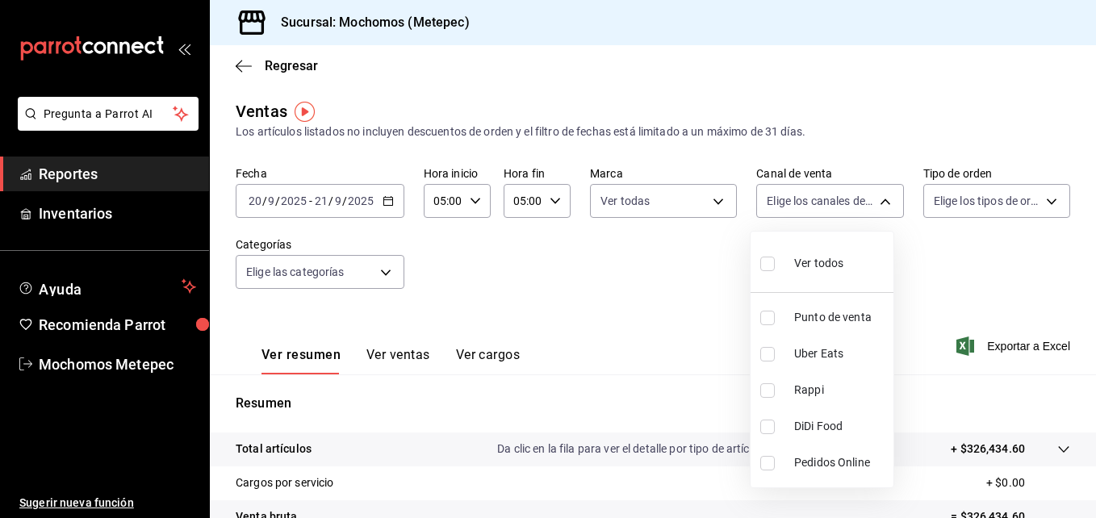
click at [795, 258] on span "Ver todos" at bounding box center [818, 263] width 49 height 17
type input "PARROT,UBER_EATS,RAPPI,DIDI_FOOD,ONLINE"
checkbox input "true"
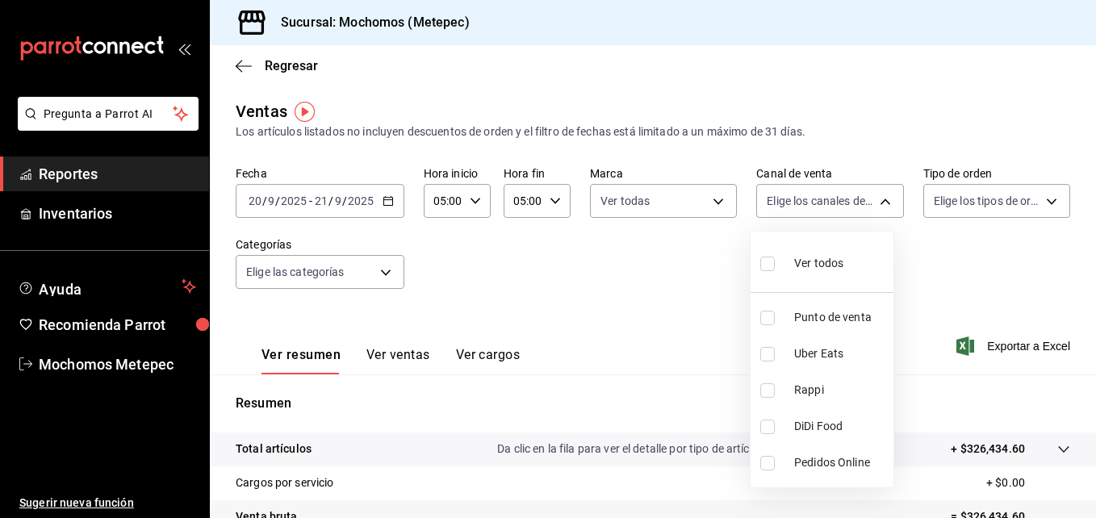
checkbox input "true"
click at [980, 203] on div at bounding box center [548, 259] width 1096 height 518
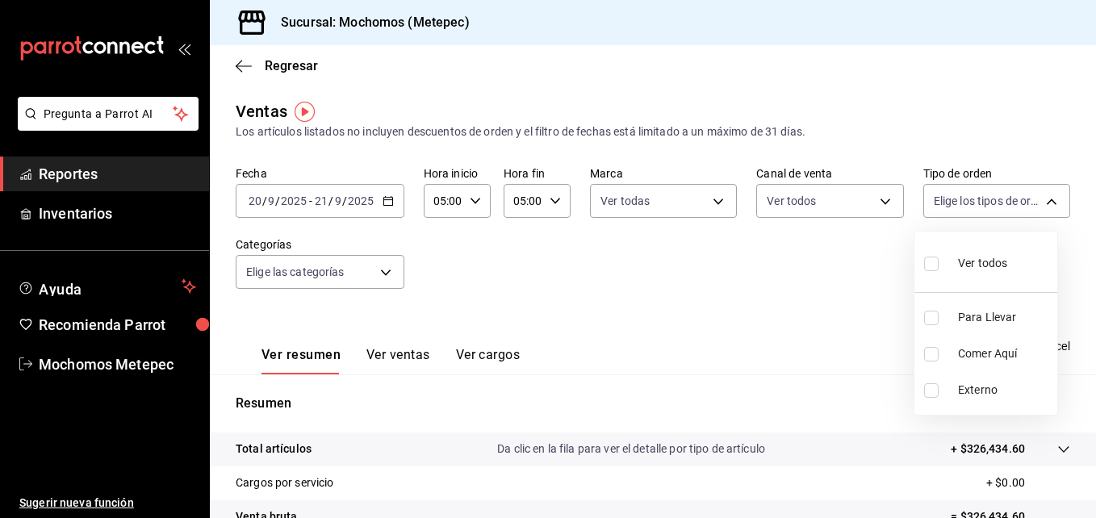
click at [980, 203] on body "Pregunta a Parrot AI Reportes Inventarios Ayuda Recomienda Parrot Mochomos Mete…" at bounding box center [548, 259] width 1096 height 518
click at [953, 261] on div "Ver todos" at bounding box center [965, 262] width 83 height 35
type input "3a236ed8-2e24-47ca-8e59-ead494492482,da8509e8-5fca-4f62-958e-973104937870,EXTER…"
checkbox input "true"
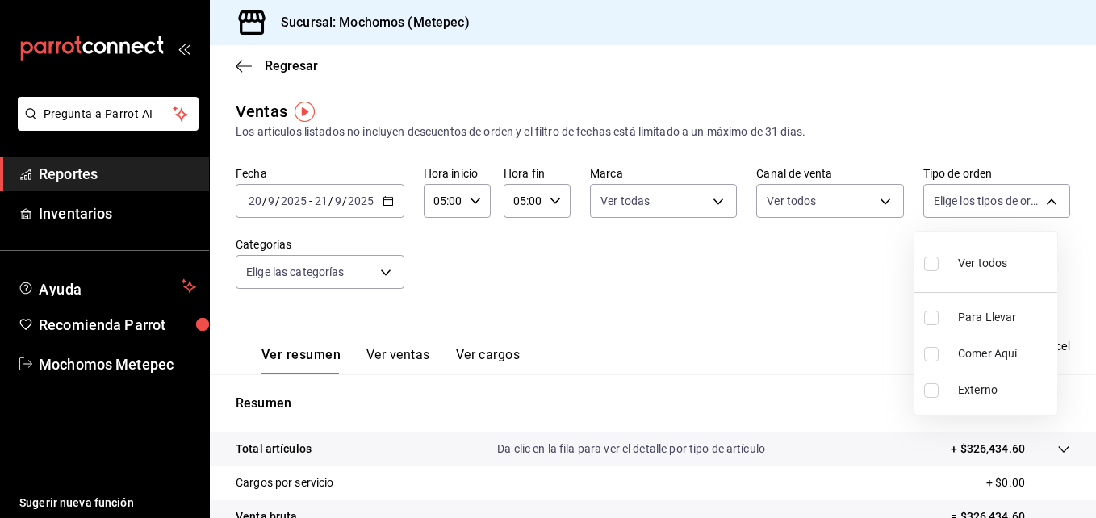
checkbox input "true"
click at [342, 279] on div at bounding box center [548, 259] width 1096 height 518
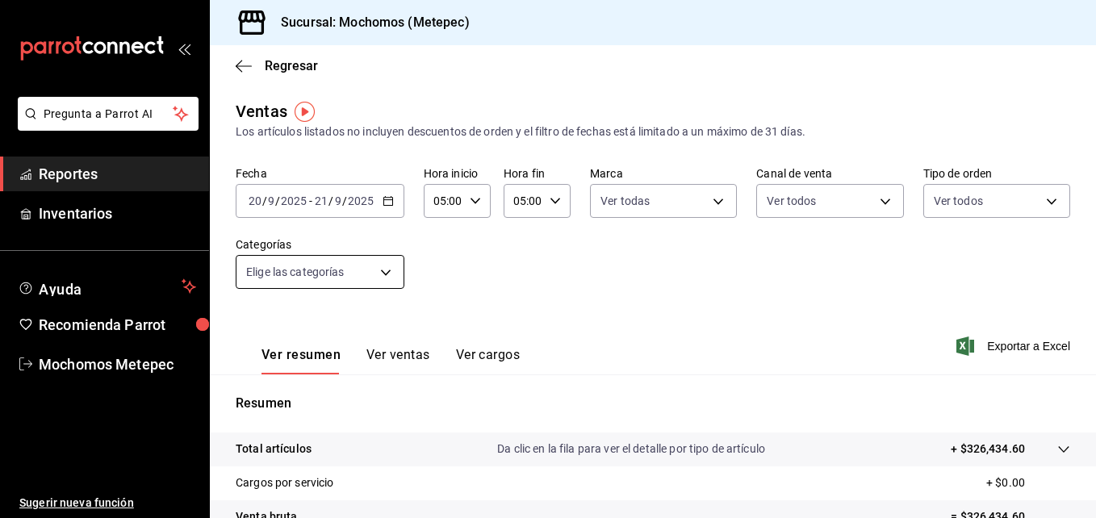
click at [343, 279] on body "Pregunta a Parrot AI Reportes Inventarios Ayuda Recomienda Parrot Mochomos Mete…" at bounding box center [548, 259] width 1096 height 518
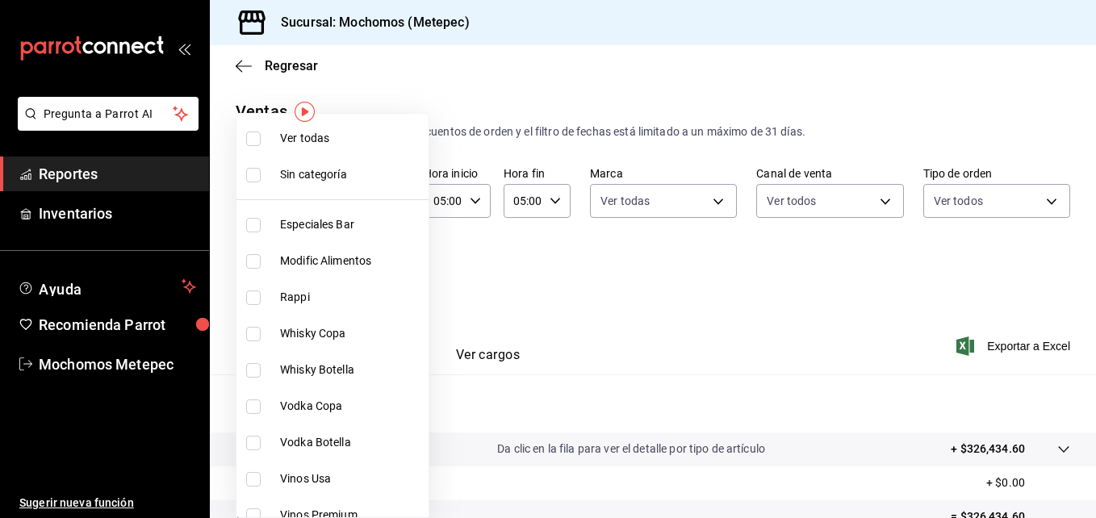
click at [336, 122] on li "Ver todas" at bounding box center [333, 138] width 192 height 36
type input "c9cbc288-c827-488d-81f5-370afefb1912,46081463-7037-4dd2-a9ab-e56ff6a8fa7c,bf958…"
checkbox input "true"
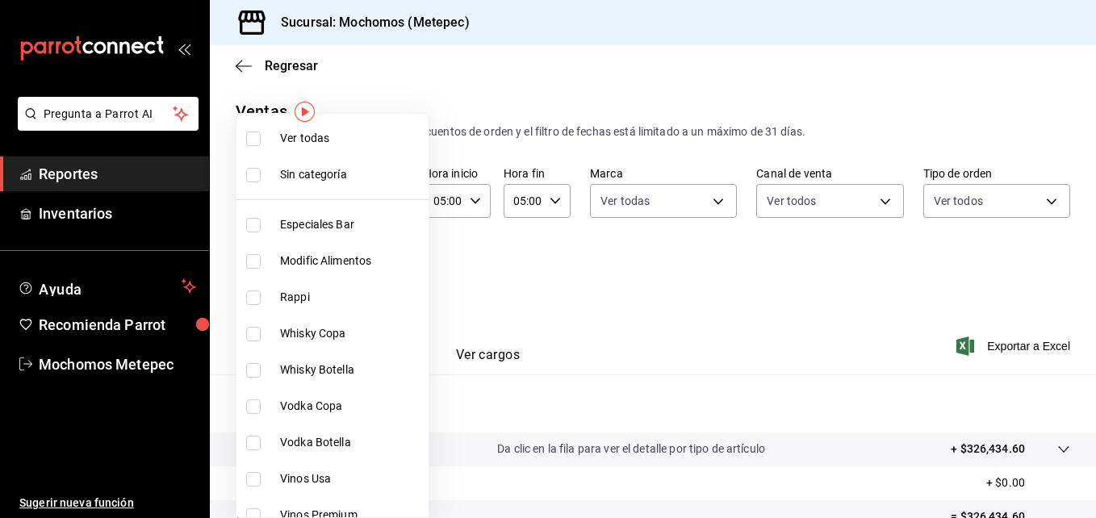
checkbox input "true"
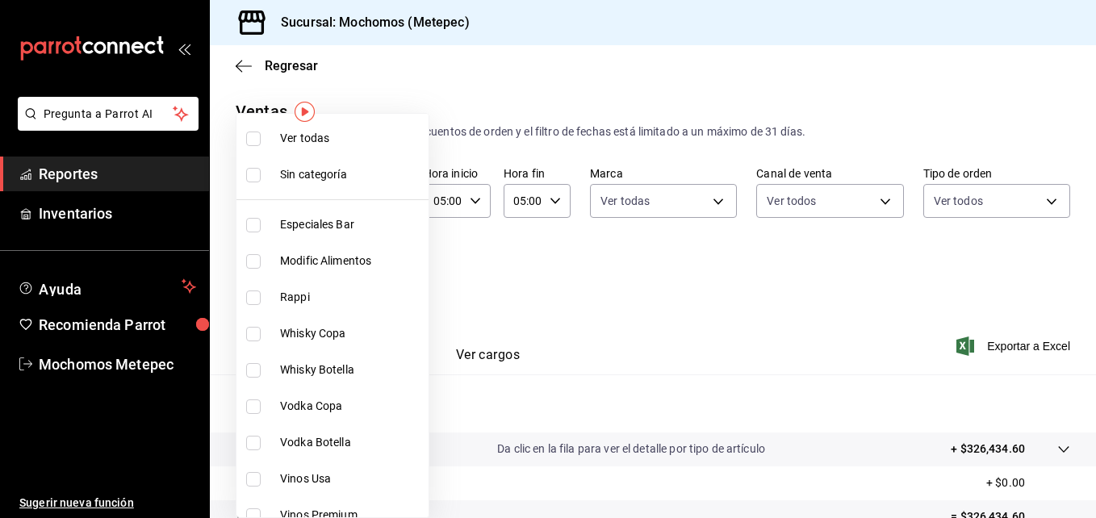
checkbox input "true"
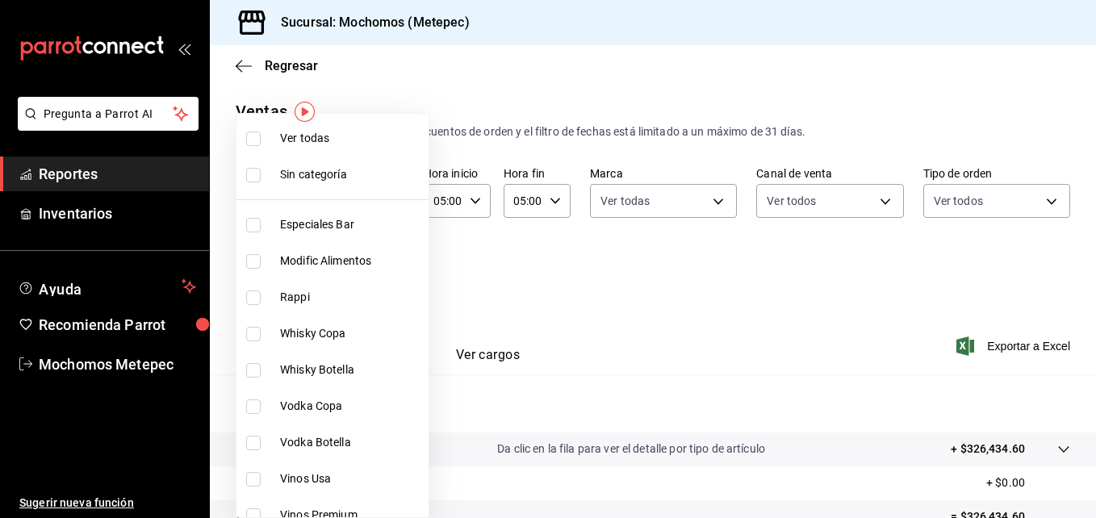
checkbox input "true"
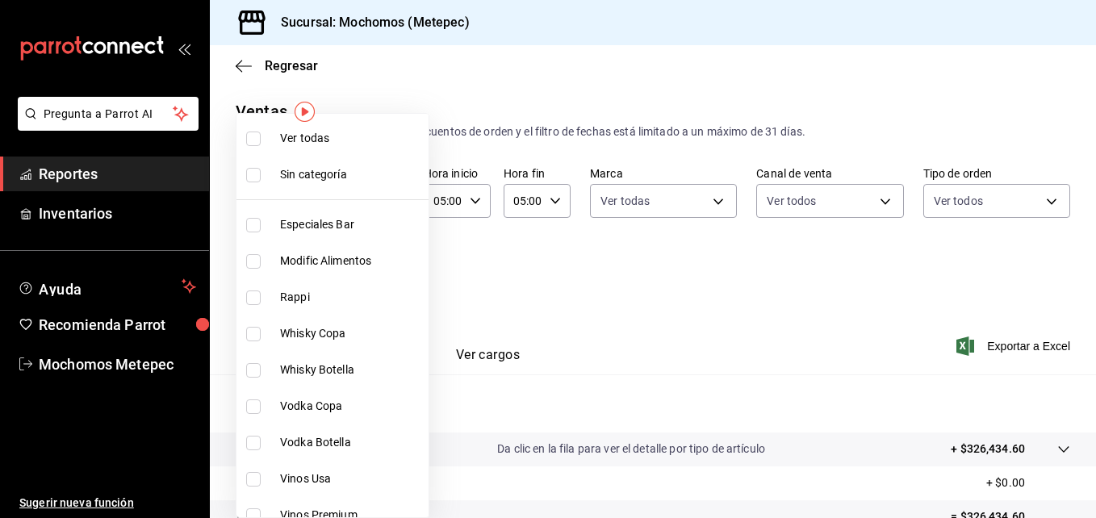
checkbox input "true"
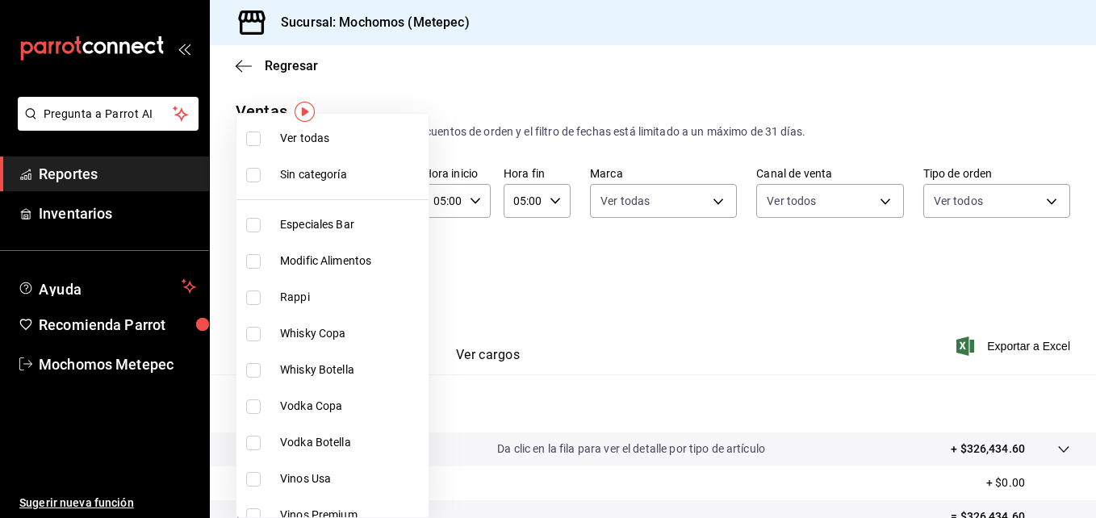
checkbox input "true"
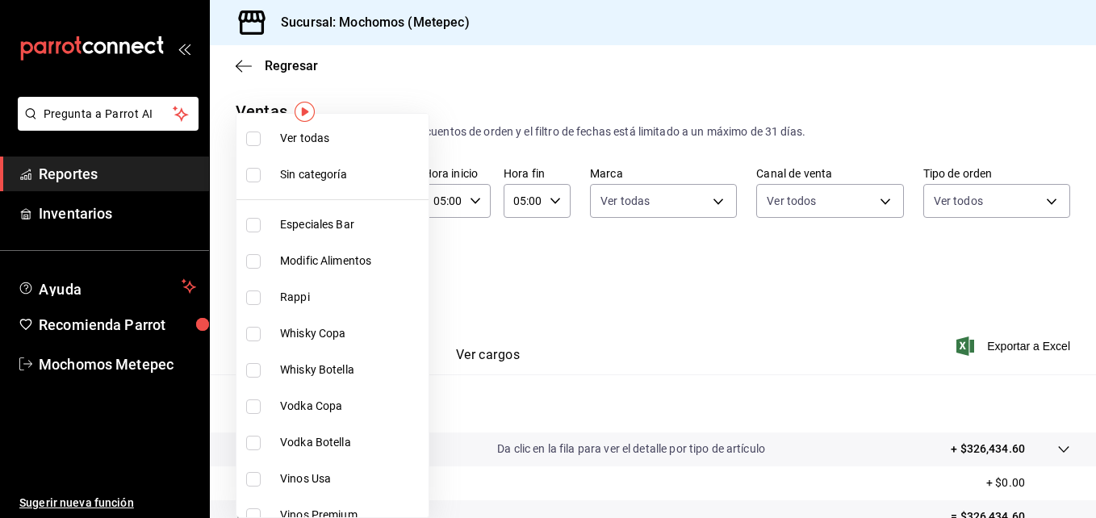
checkbox input "true"
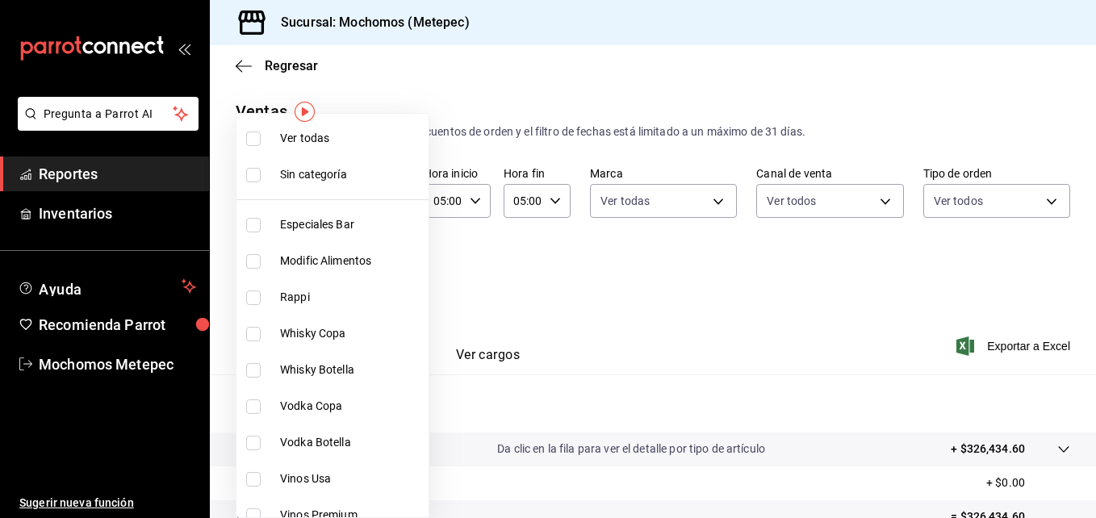
checkbox input "true"
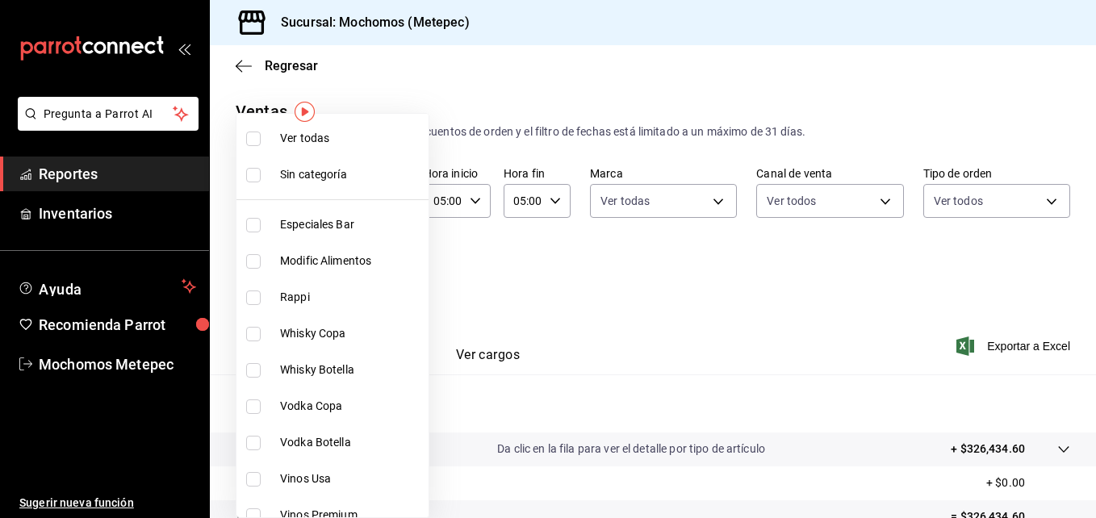
checkbox input "true"
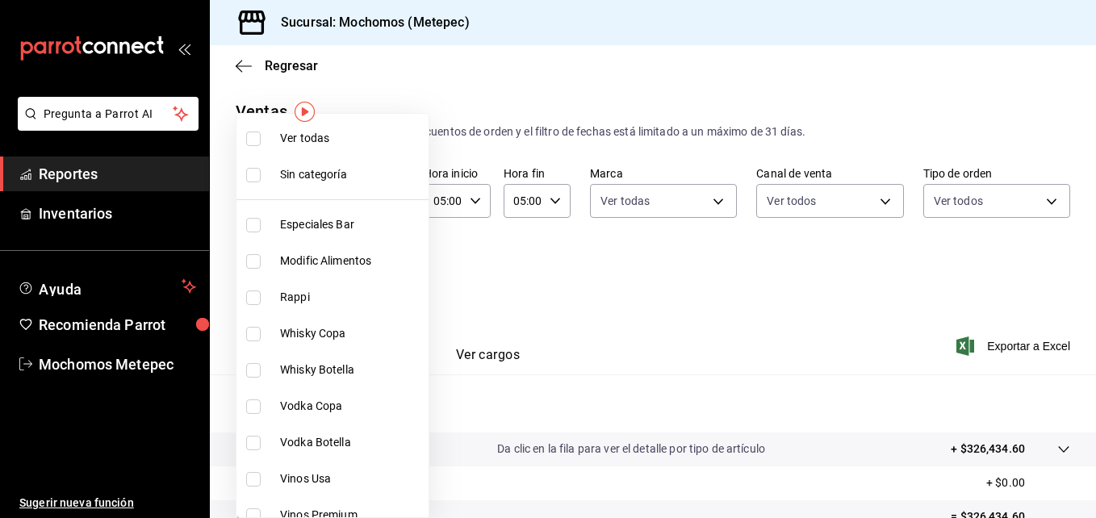
checkbox input "true"
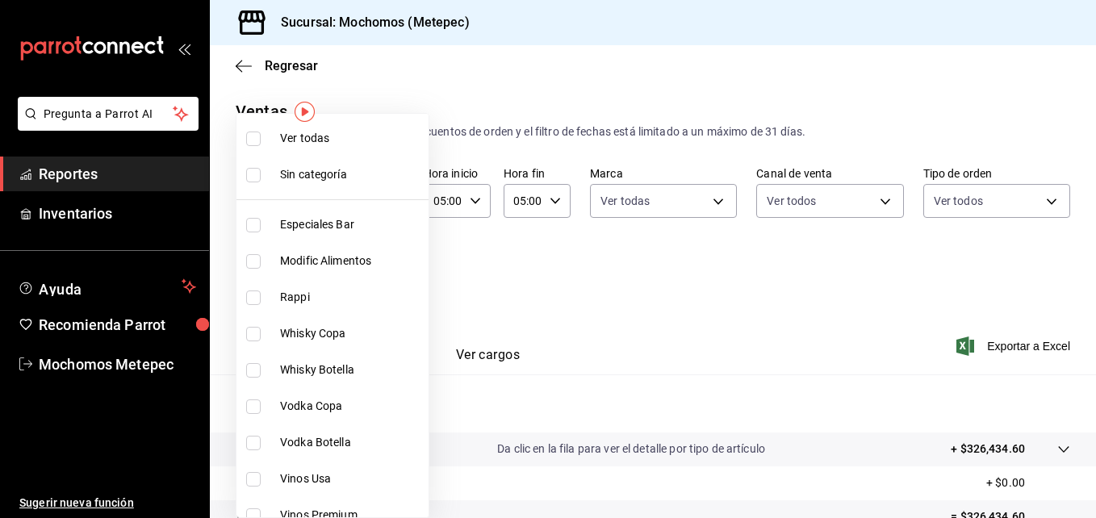
checkbox input "true"
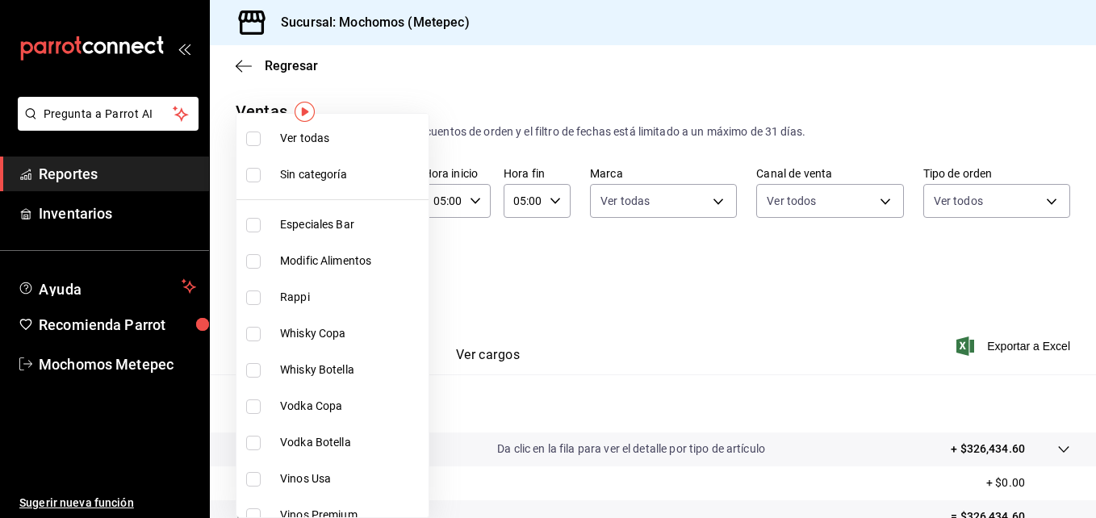
checkbox input "true"
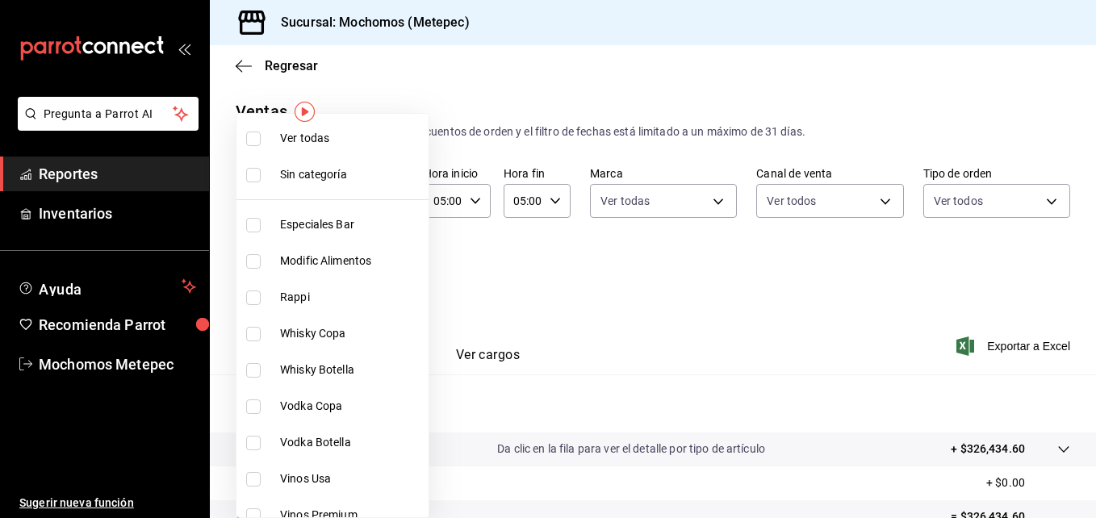
checkbox input "true"
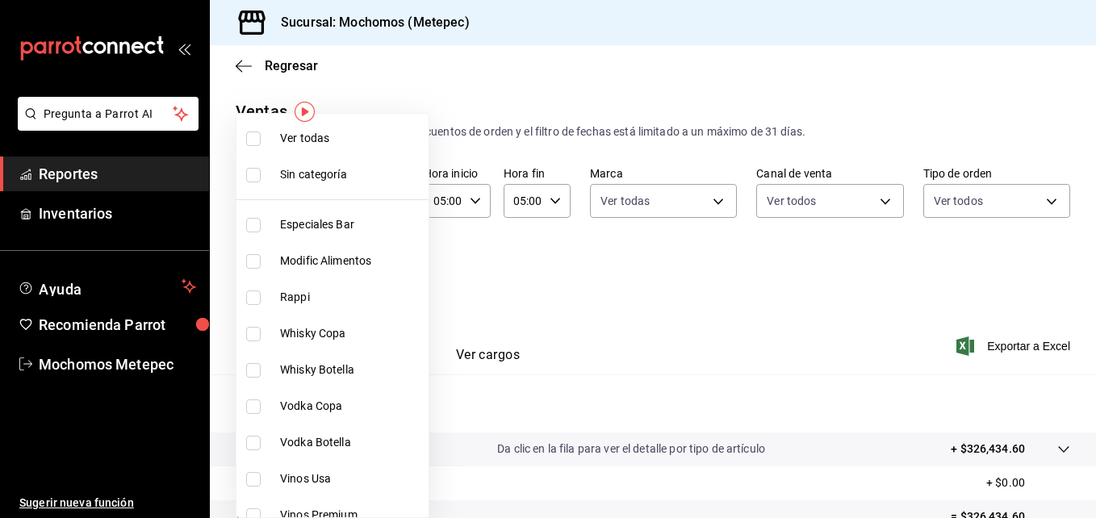
checkbox input "true"
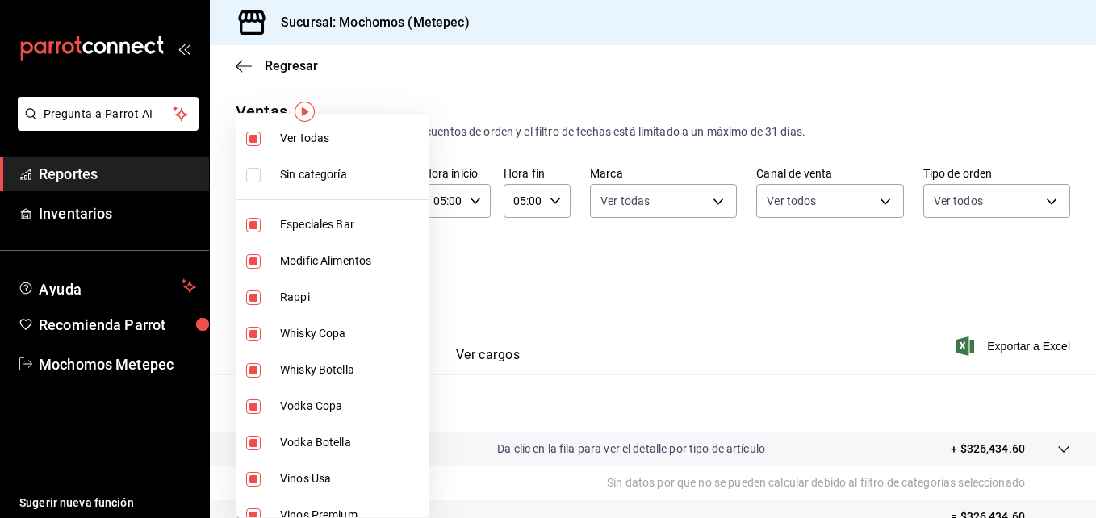
click at [994, 346] on div at bounding box center [548, 259] width 1096 height 518
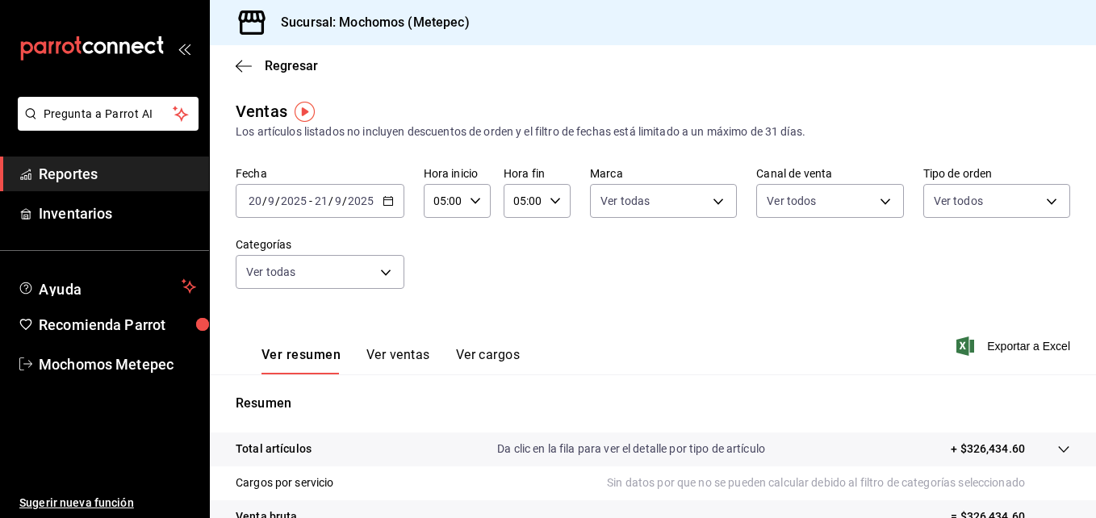
click at [841, 340] on div "Ver resumen Ver ventas Ver cargos Exportar a Excel" at bounding box center [653, 341] width 886 height 66
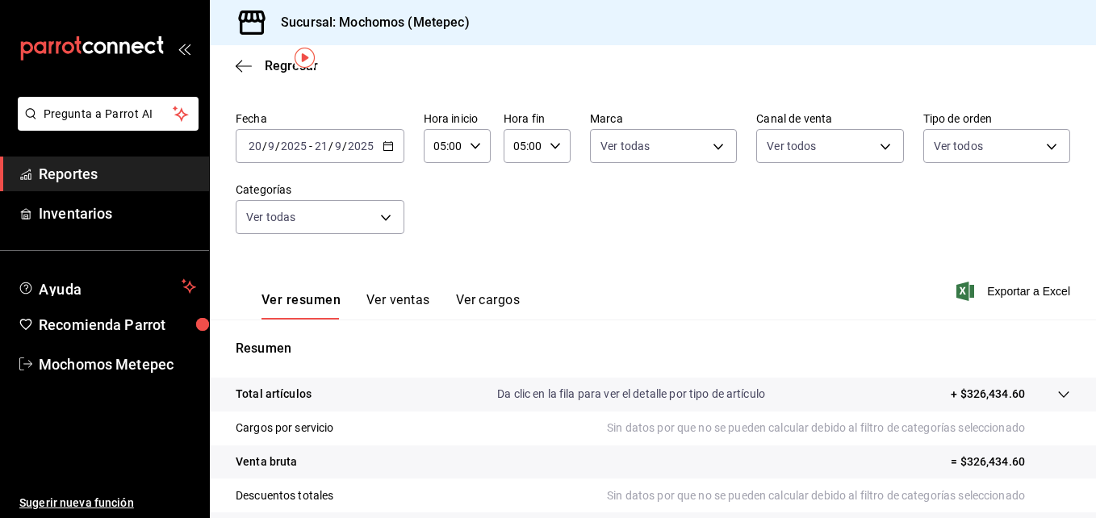
scroll to position [54, 0]
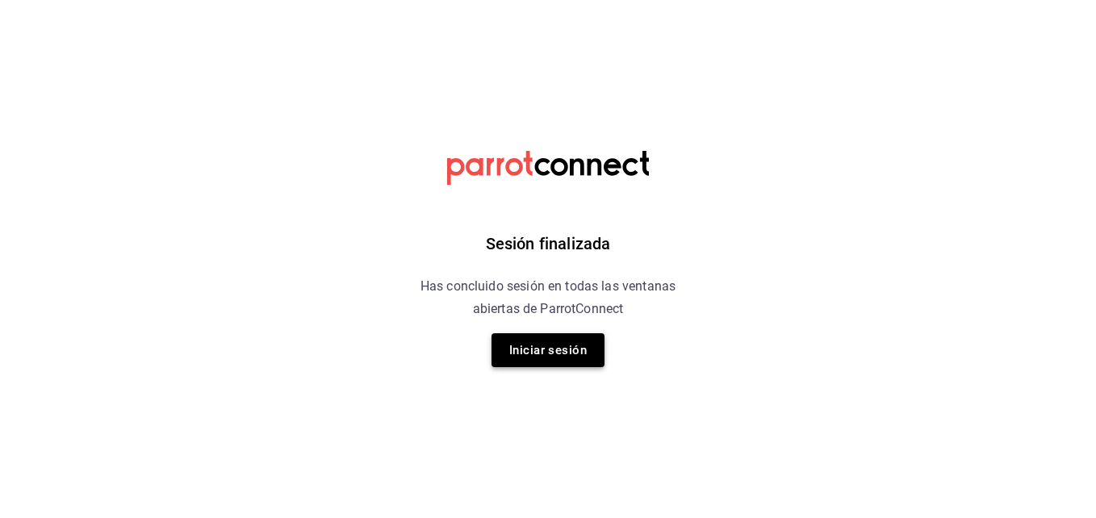
click at [537, 348] on button "Iniciar sesión" at bounding box center [548, 350] width 113 height 34
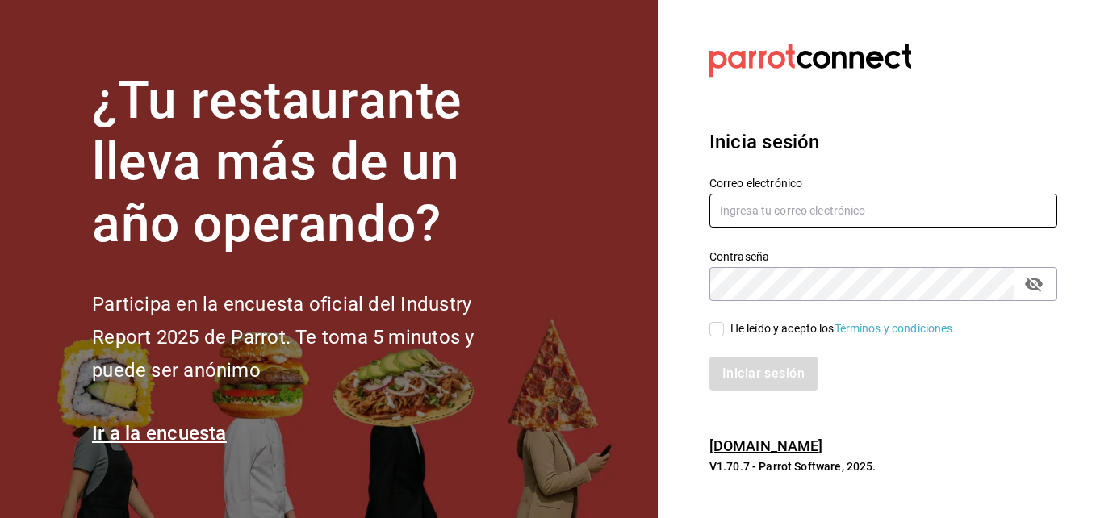
type input "[EMAIL_ADDRESS][DOMAIN_NAME]"
click at [720, 333] on input "He leído y acepto los Términos y condiciones." at bounding box center [717, 329] width 15 height 15
checkbox input "true"
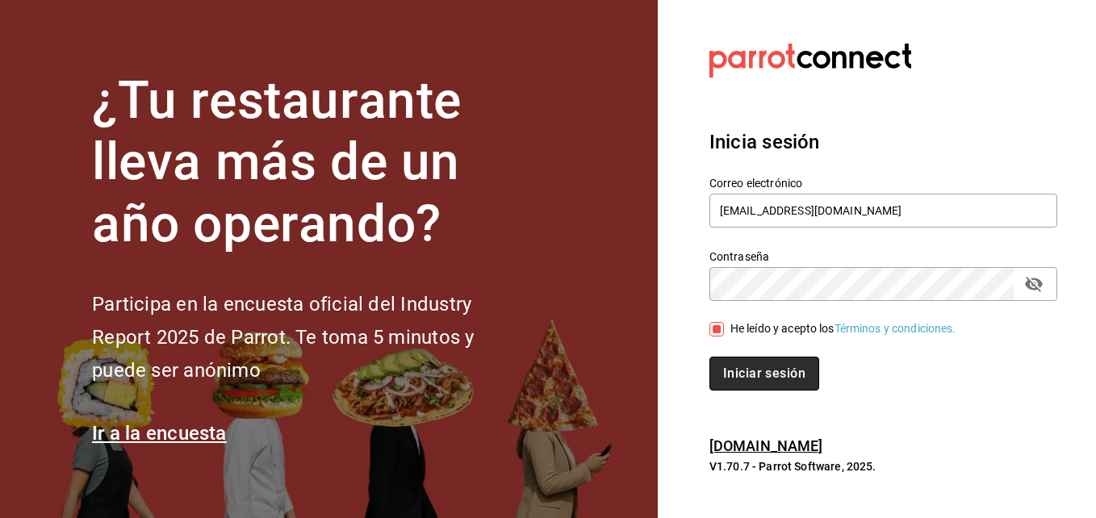
click at [751, 369] on button "Iniciar sesión" at bounding box center [765, 374] width 110 height 34
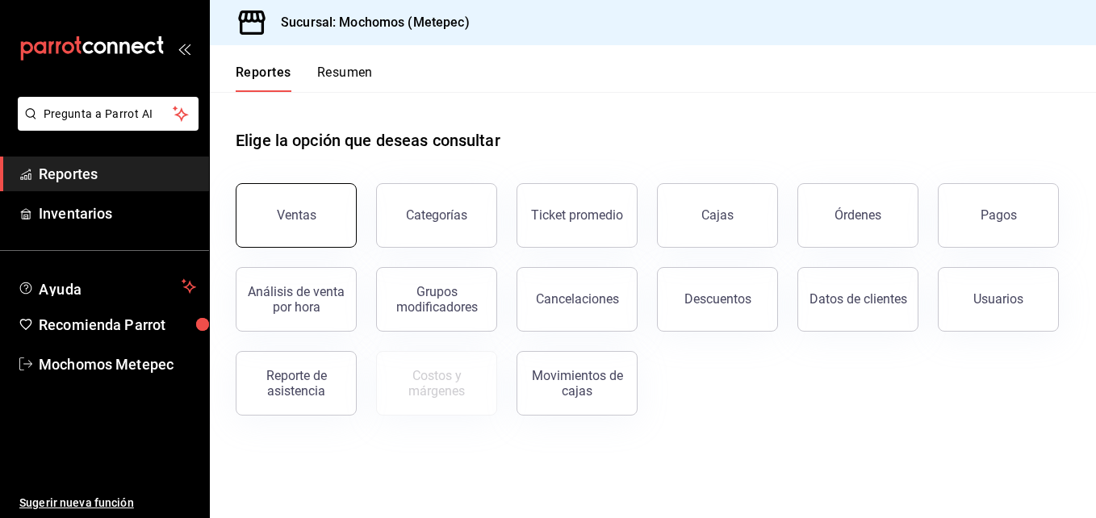
click at [307, 209] on div "Ventas" at bounding box center [297, 214] width 40 height 15
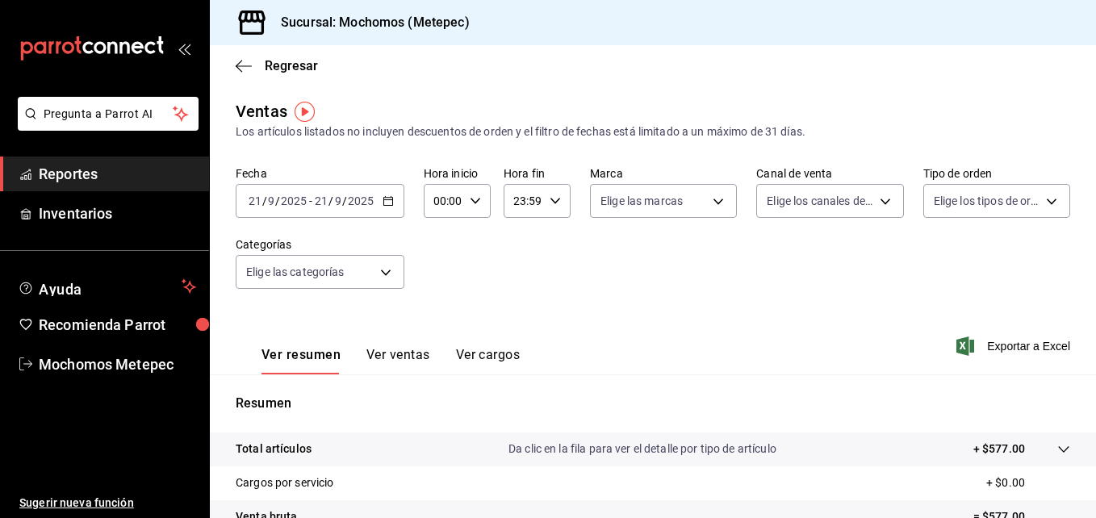
click at [381, 208] on div "[DATE] [DATE] - [DATE] [DATE]" at bounding box center [320, 201] width 169 height 34
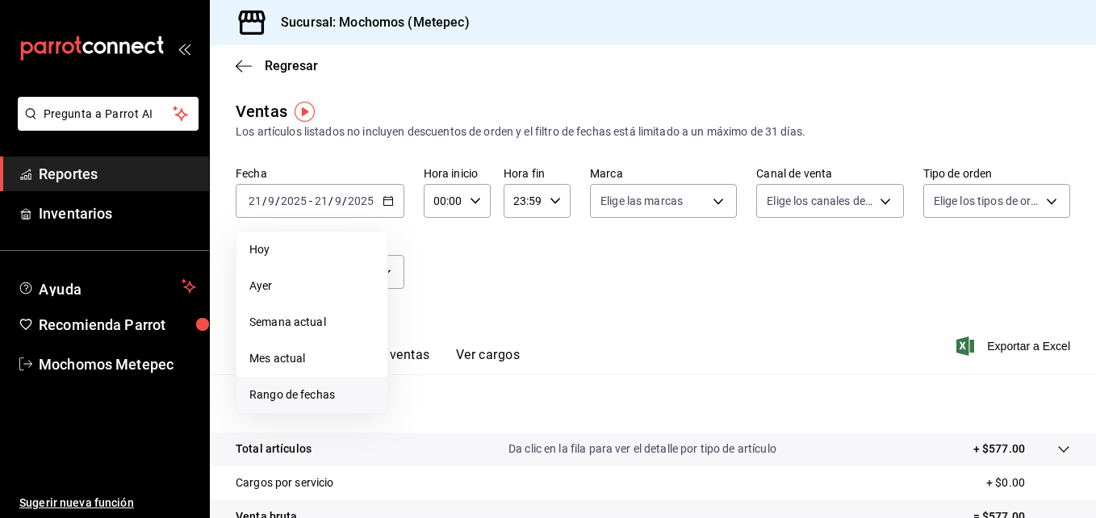
click at [314, 394] on span "Rango de fechas" at bounding box center [311, 395] width 125 height 17
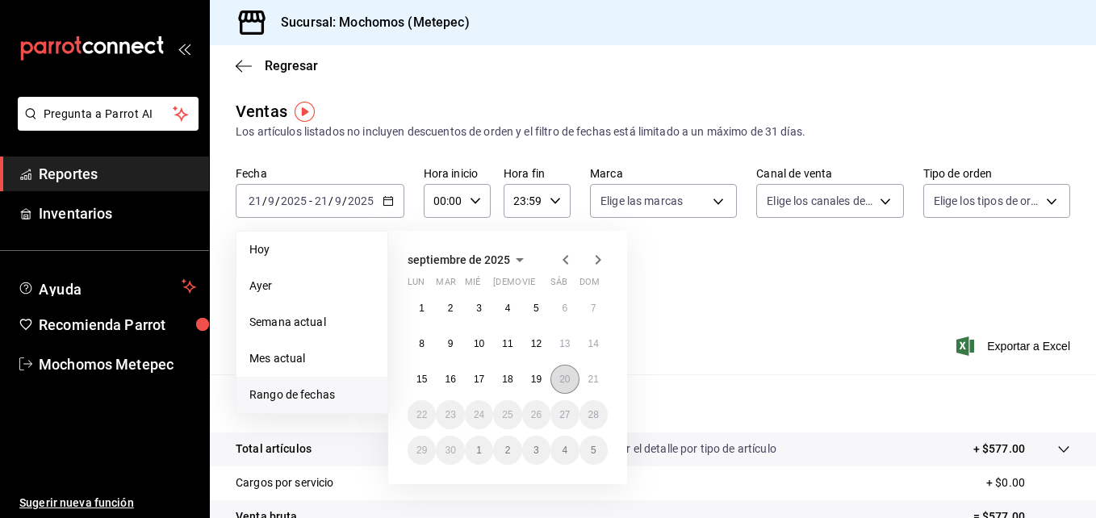
click at [554, 385] on button "20" at bounding box center [565, 379] width 28 height 29
click at [589, 379] on abbr "21" at bounding box center [594, 379] width 10 height 11
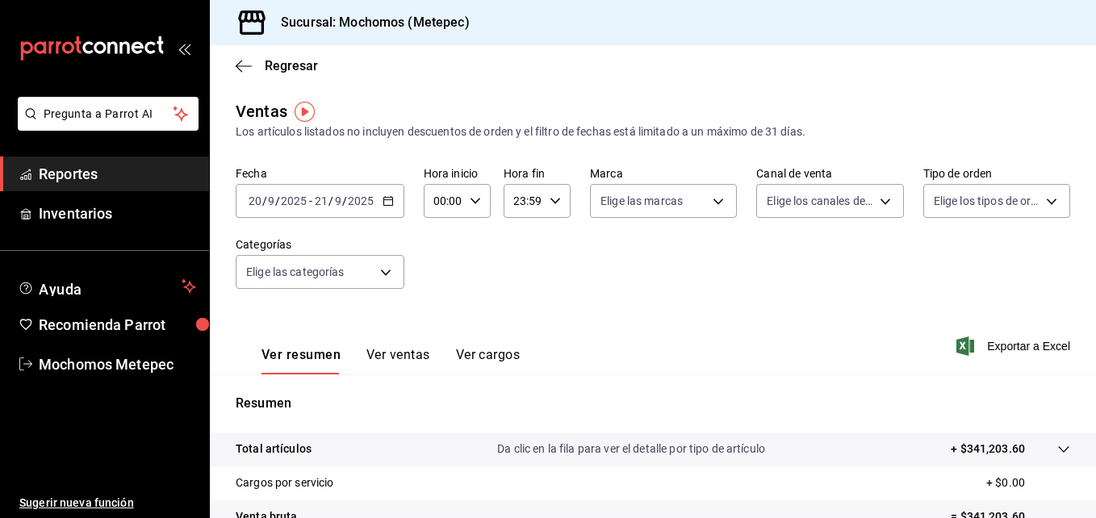
click at [478, 207] on div "00:00 Hora inicio" at bounding box center [457, 201] width 67 height 34
click at [440, 251] on span "05" at bounding box center [439, 250] width 7 height 13
type input "05:00"
click at [554, 201] on div at bounding box center [548, 259] width 1096 height 518
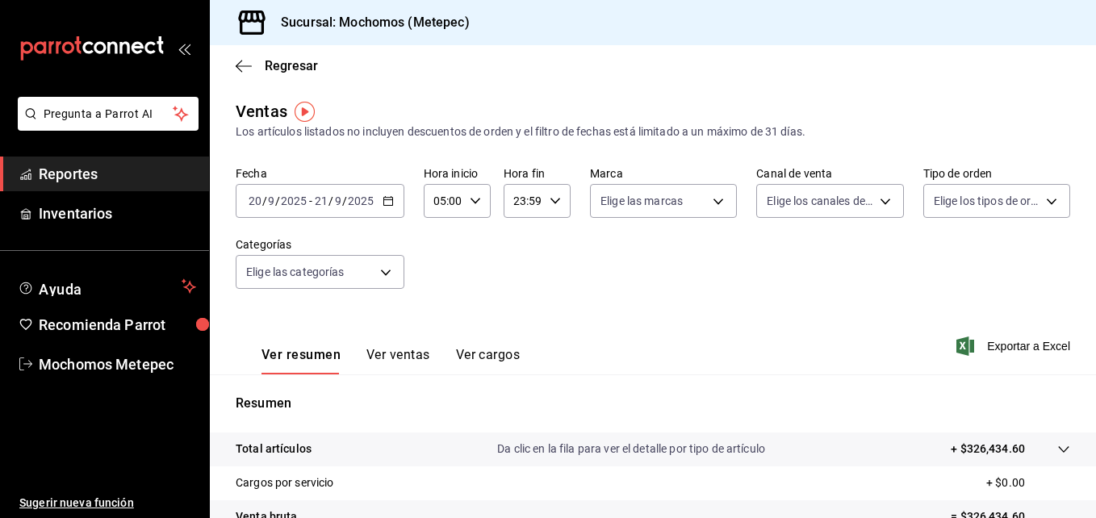
click at [554, 201] on \(Stroke\) "button" at bounding box center [556, 201] width 10 height 6
click at [517, 258] on span "04" at bounding box center [517, 264] width 7 height 13
click at [551, 248] on span "00" at bounding box center [550, 242] width 7 height 13
type input "04:00"
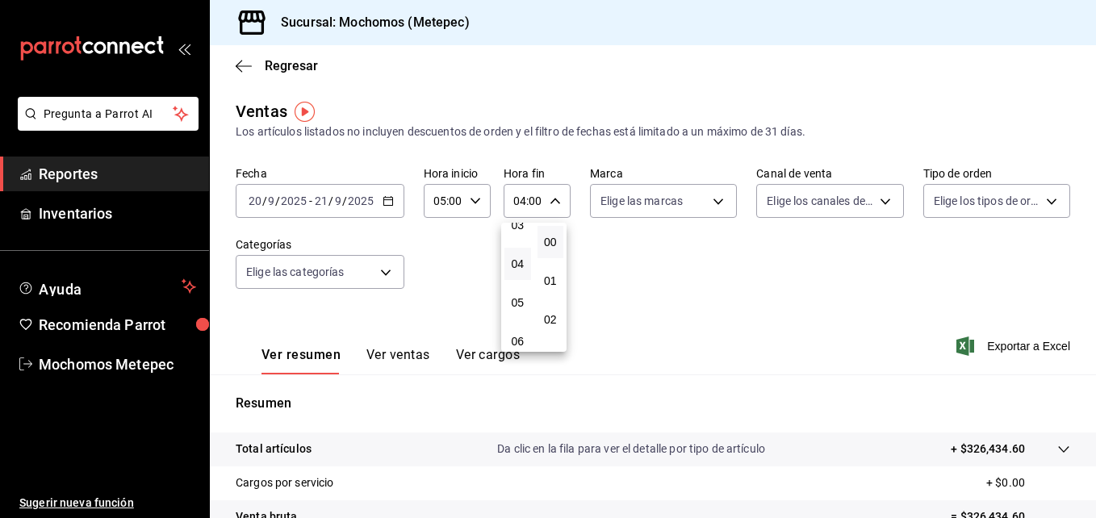
click at [638, 216] on div at bounding box center [548, 259] width 1096 height 518
click at [634, 208] on body "Pregunta a Parrot AI Reportes Inventarios Ayuda Recomienda Parrot Mochomos Mete…" at bounding box center [548, 259] width 1096 height 518
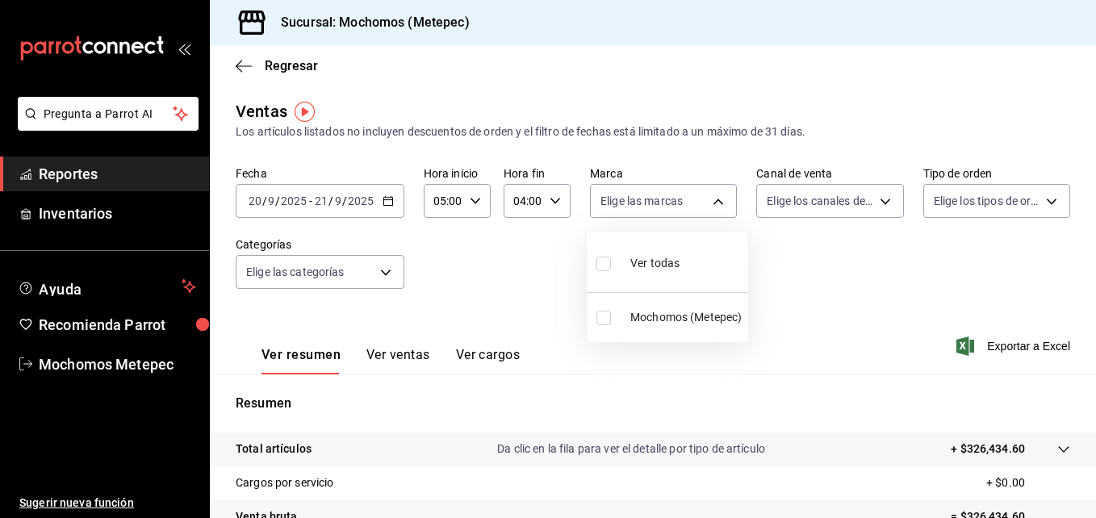
click at [628, 249] on div "Ver todas" at bounding box center [638, 262] width 83 height 35
type input "2365f74e-aa6b-4392-bdf2-72765591bddf"
checkbox input "true"
click at [806, 199] on div at bounding box center [548, 259] width 1096 height 518
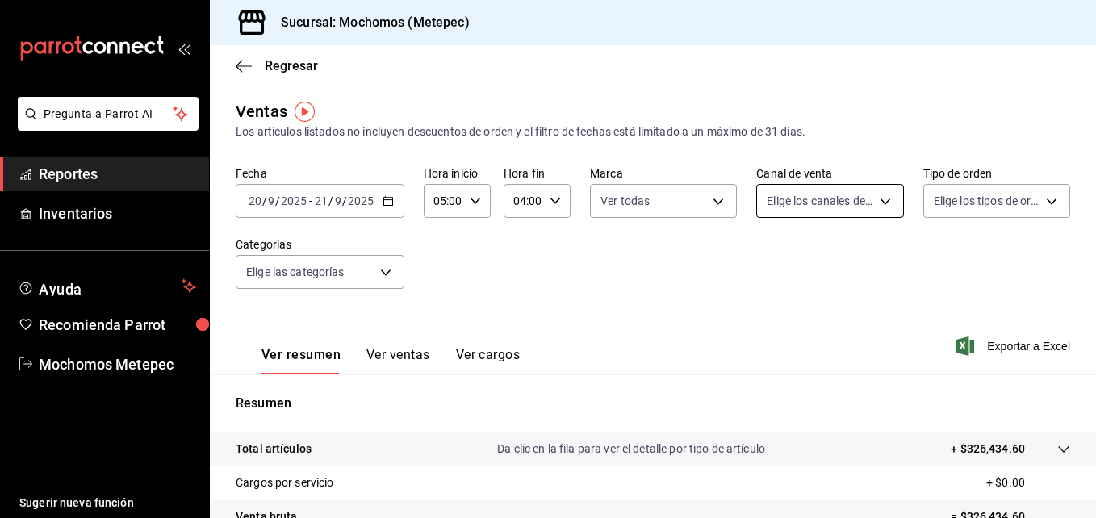
click at [804, 200] on body "Pregunta a Parrot AI Reportes Inventarios Ayuda Recomienda Parrot Mochomos Mete…" at bounding box center [548, 259] width 1096 height 518
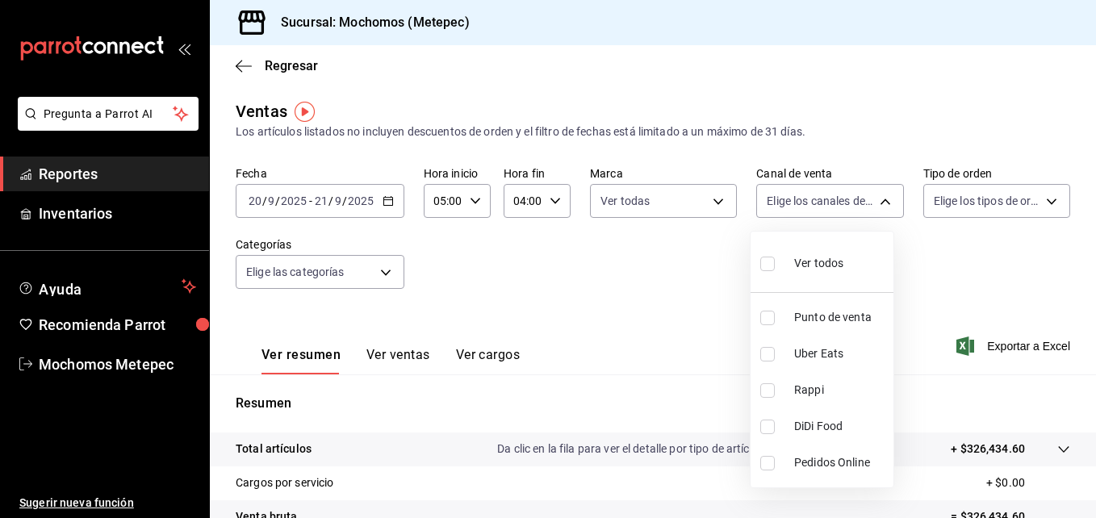
click at [773, 253] on label at bounding box center [770, 263] width 21 height 23
click at [773, 257] on input "checkbox" at bounding box center [767, 264] width 15 height 15
checkbox input "false"
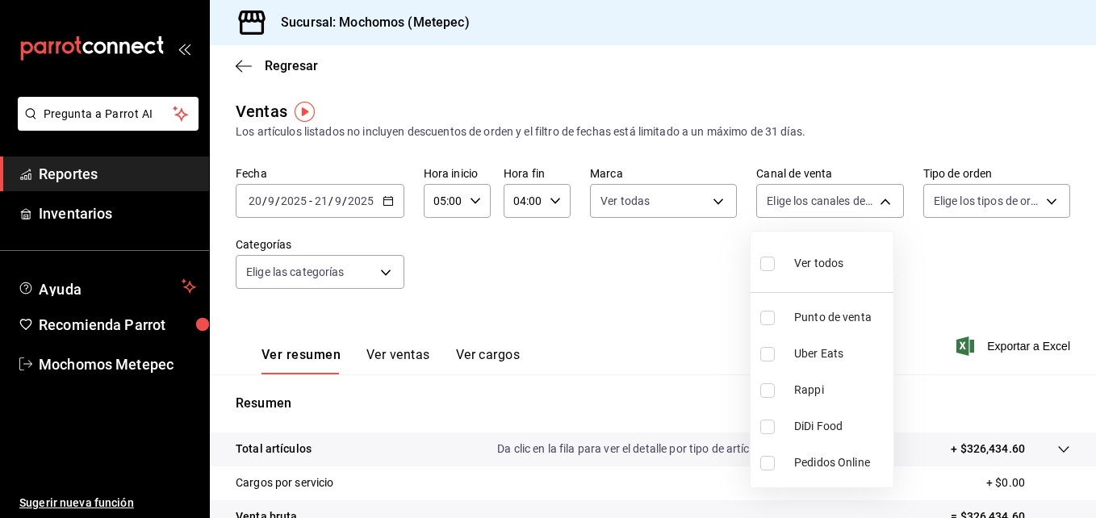
checkbox input "false"
click at [816, 249] on div "Ver todos" at bounding box center [801, 262] width 83 height 35
type input "PARROT,UBER_EATS,RAPPI,DIDI_FOOD,ONLINE"
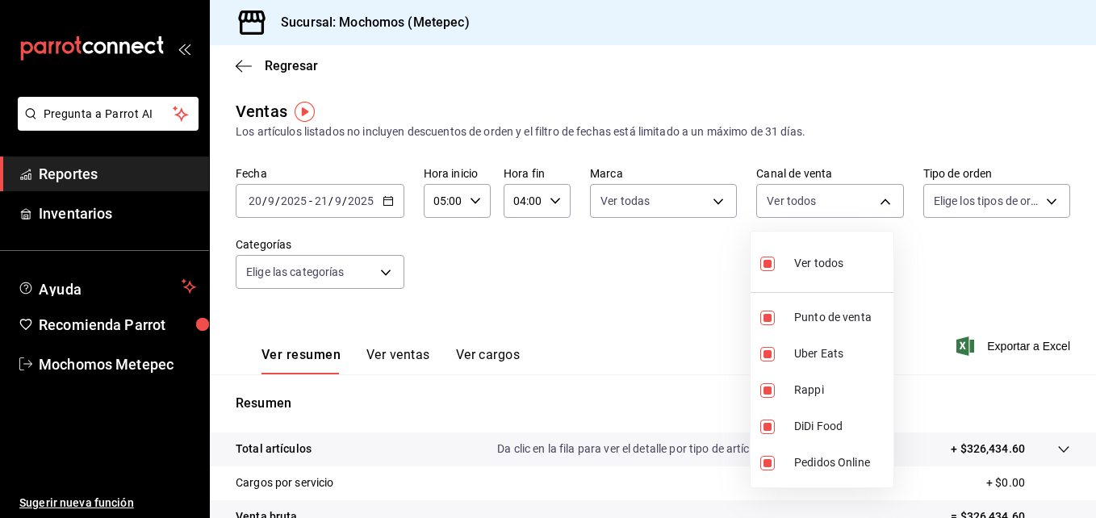
checkbox input "true"
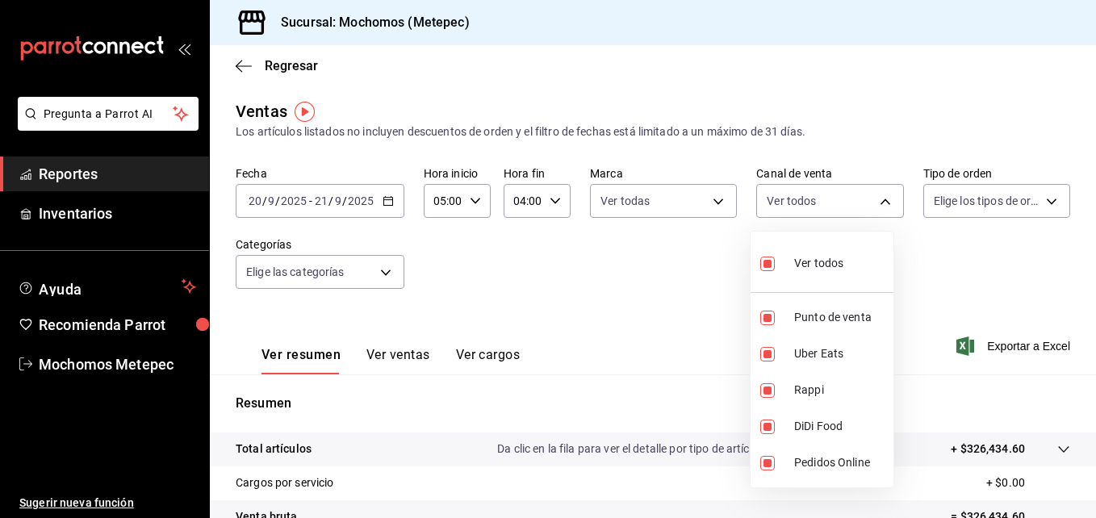
checkbox input "true"
click at [945, 210] on div at bounding box center [548, 259] width 1096 height 518
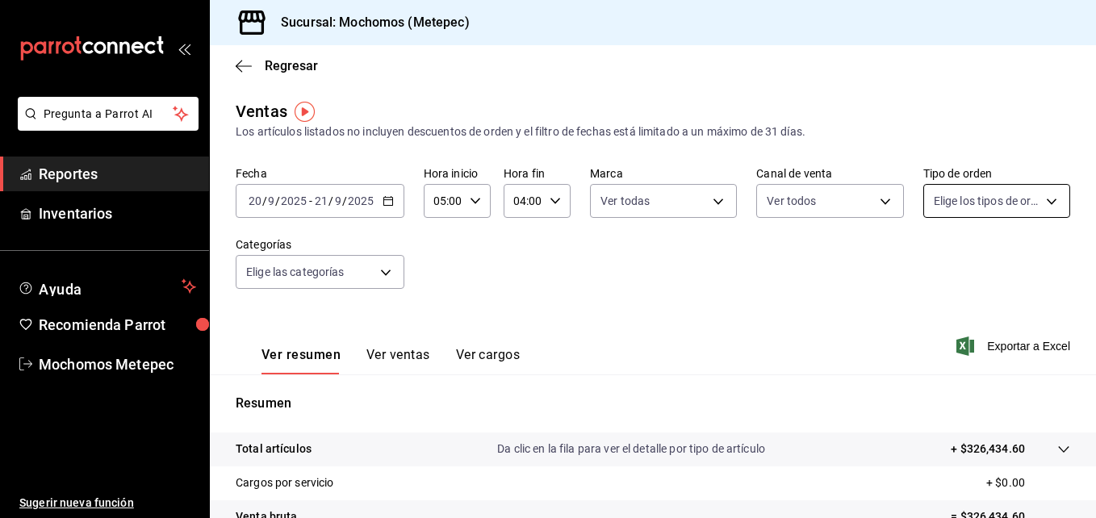
click at [936, 207] on body "Pregunta a Parrot AI Reportes Inventarios Ayuda Recomienda Parrot Mochomos Mete…" at bounding box center [548, 259] width 1096 height 518
click at [966, 277] on div "Ver todos" at bounding box center [965, 262] width 83 height 35
type input "3a236ed8-2e24-47ca-8e59-ead494492482,da8509e8-5fca-4f62-958e-973104937870,EXTER…"
checkbox input "true"
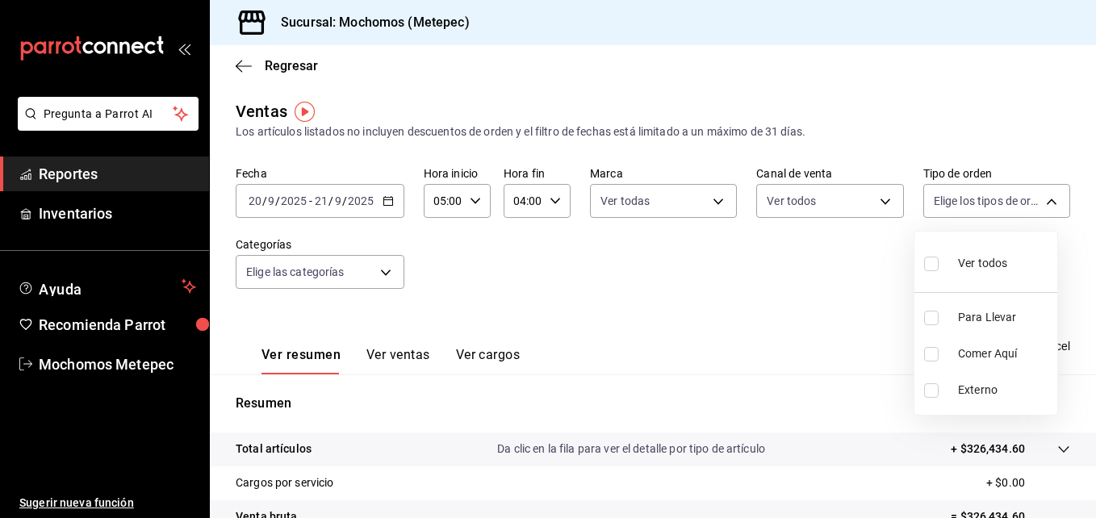
checkbox input "true"
click at [358, 278] on div at bounding box center [548, 259] width 1096 height 518
click at [358, 278] on body "Pregunta a Parrot AI Reportes Inventarios Ayuda Recomienda Parrot Mochomos Mete…" at bounding box center [548, 259] width 1096 height 518
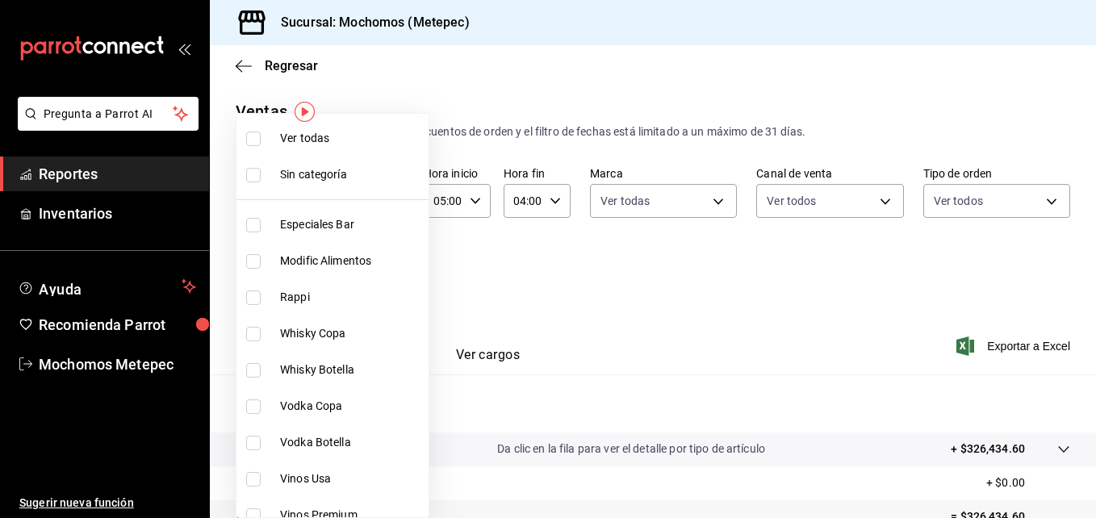
click at [354, 153] on li "Ver todas" at bounding box center [333, 138] width 192 height 36
type input "c9cbc288-c827-488d-81f5-370afefb1912,46081463-7037-4dd2-a9ab-e56ff6a8fa7c,bf958…"
checkbox input "true"
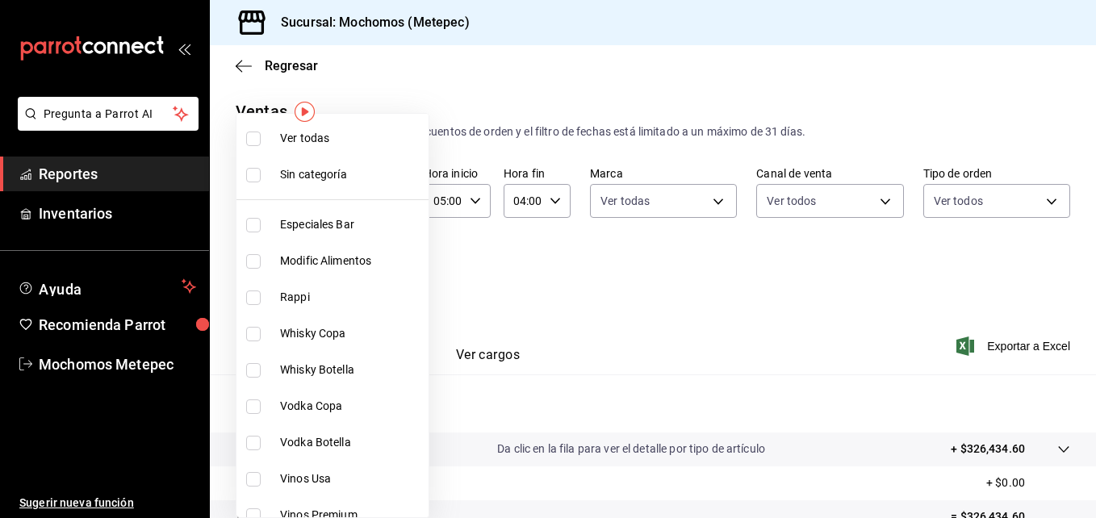
checkbox input "true"
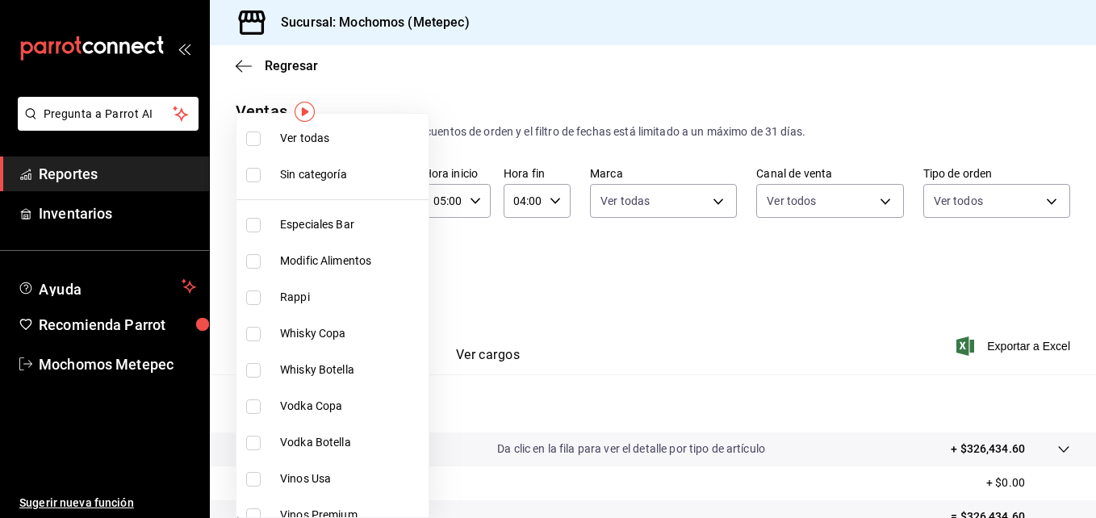
checkbox input "true"
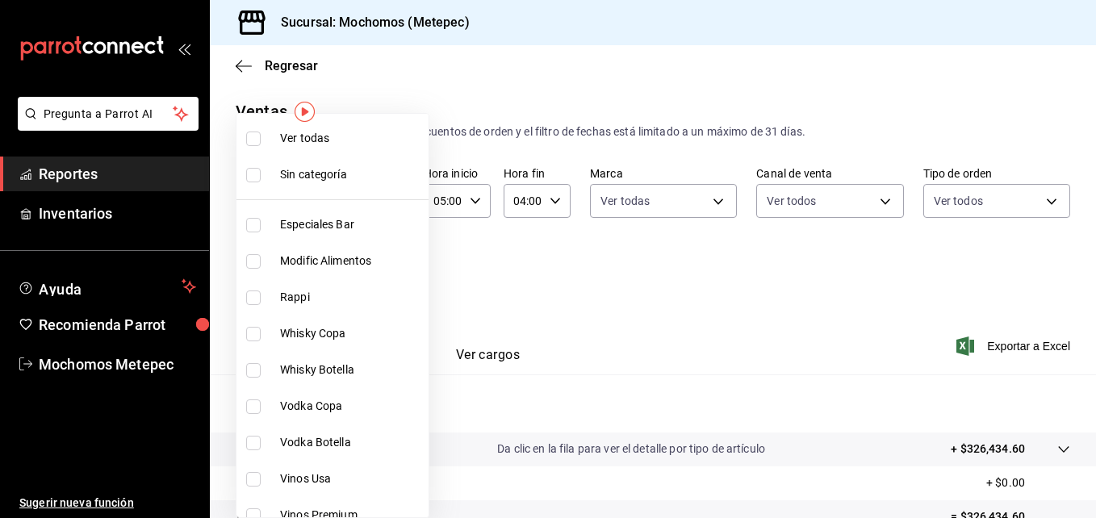
checkbox input "true"
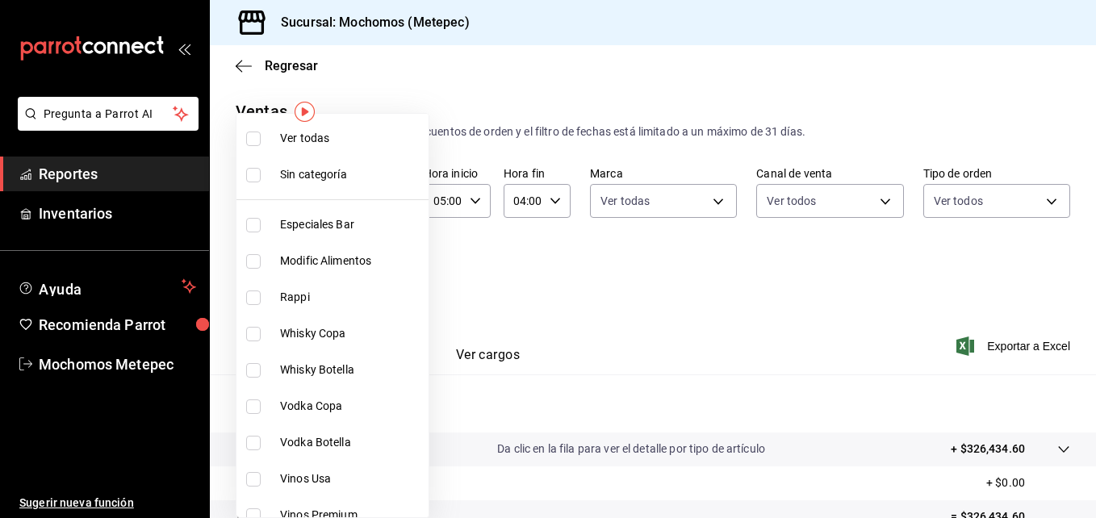
checkbox input "true"
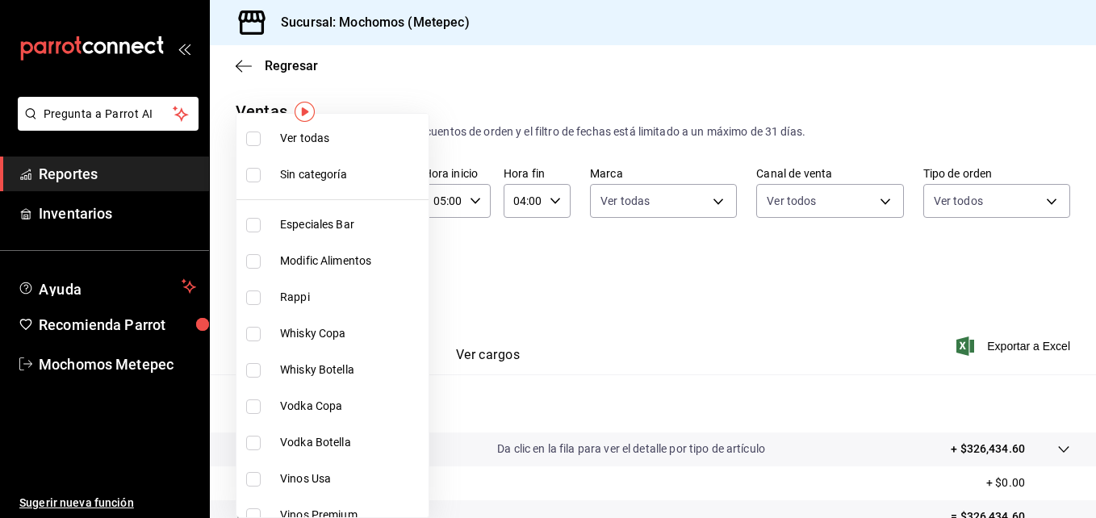
checkbox input "true"
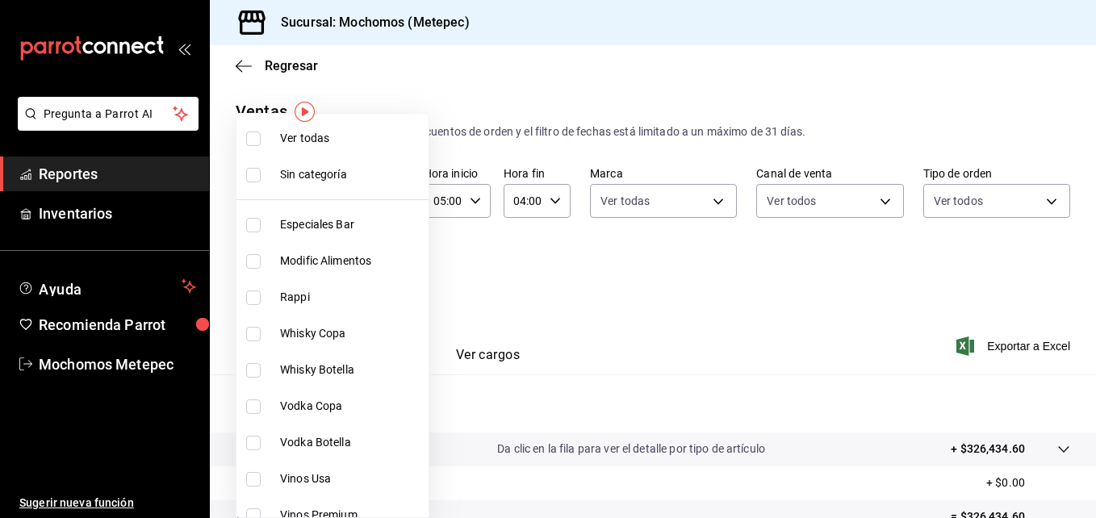
checkbox input "true"
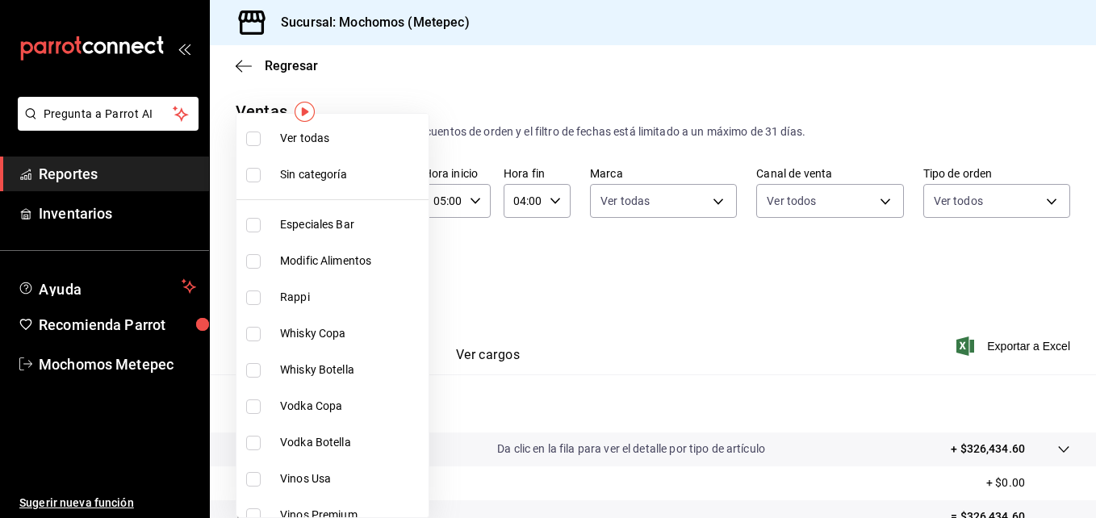
checkbox input "true"
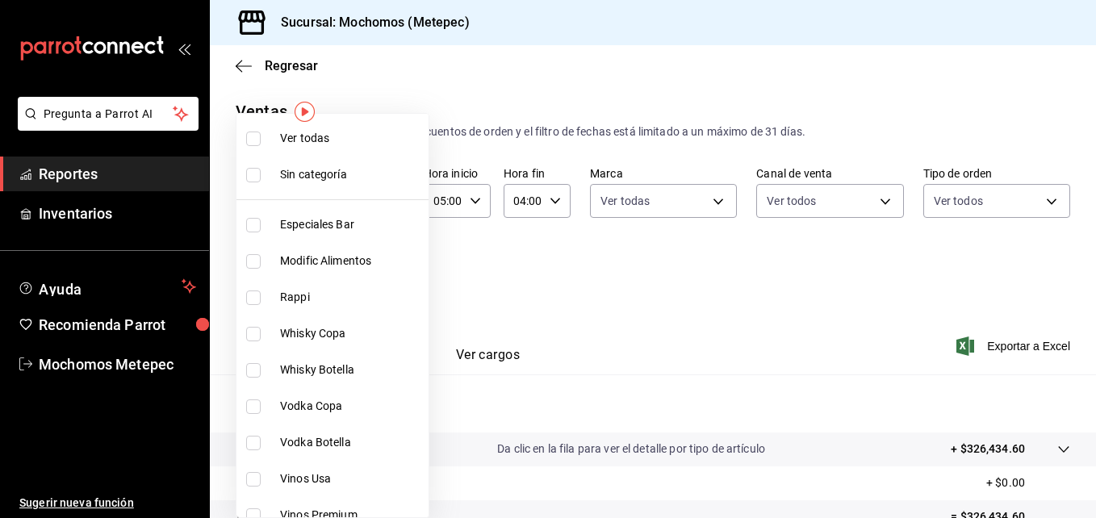
checkbox input "true"
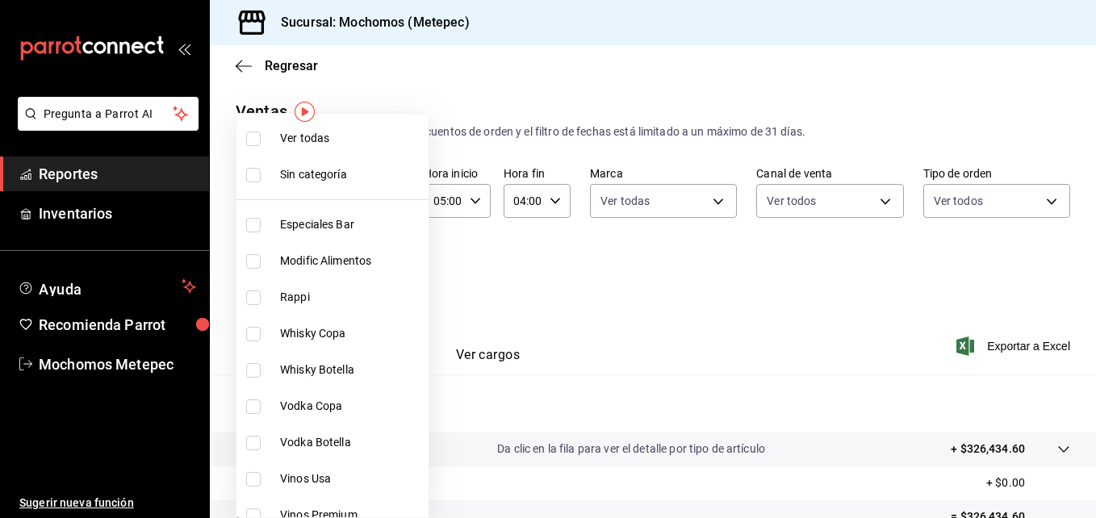
checkbox input "true"
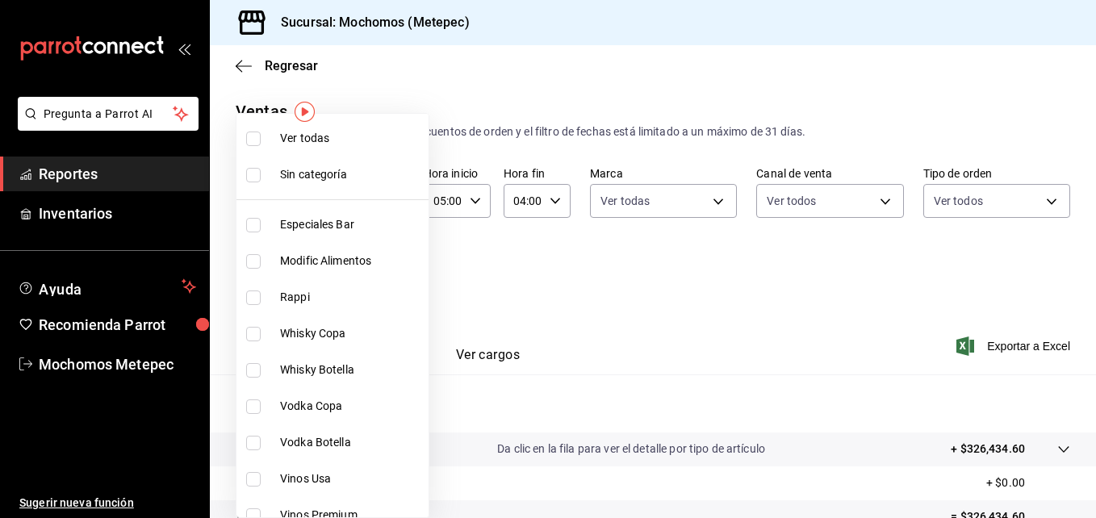
checkbox input "true"
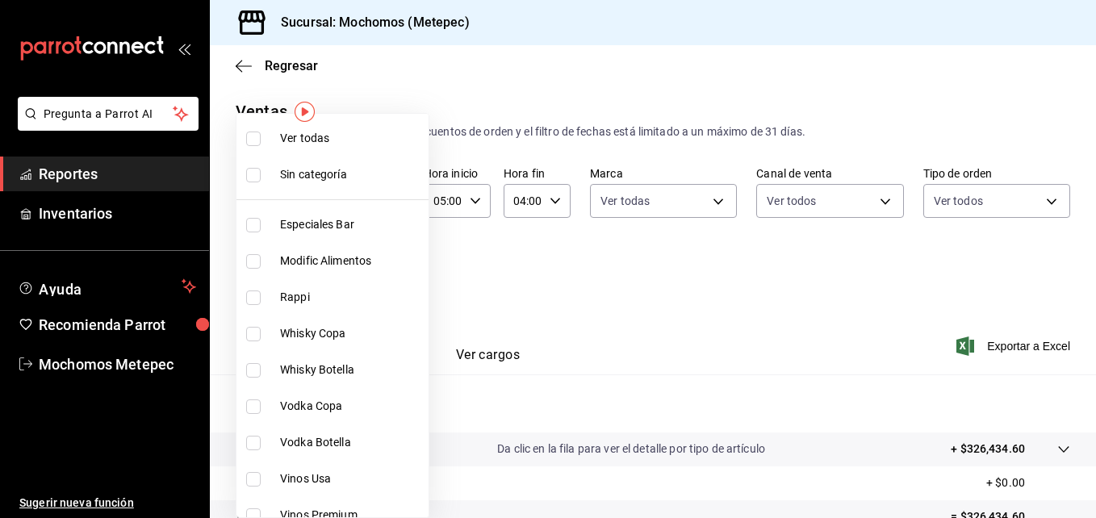
checkbox input "true"
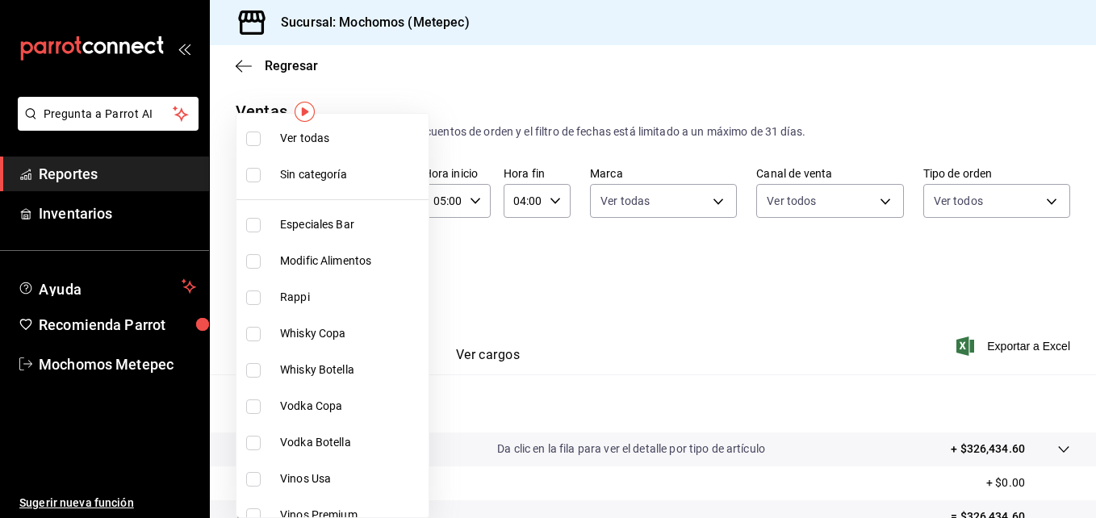
checkbox input "true"
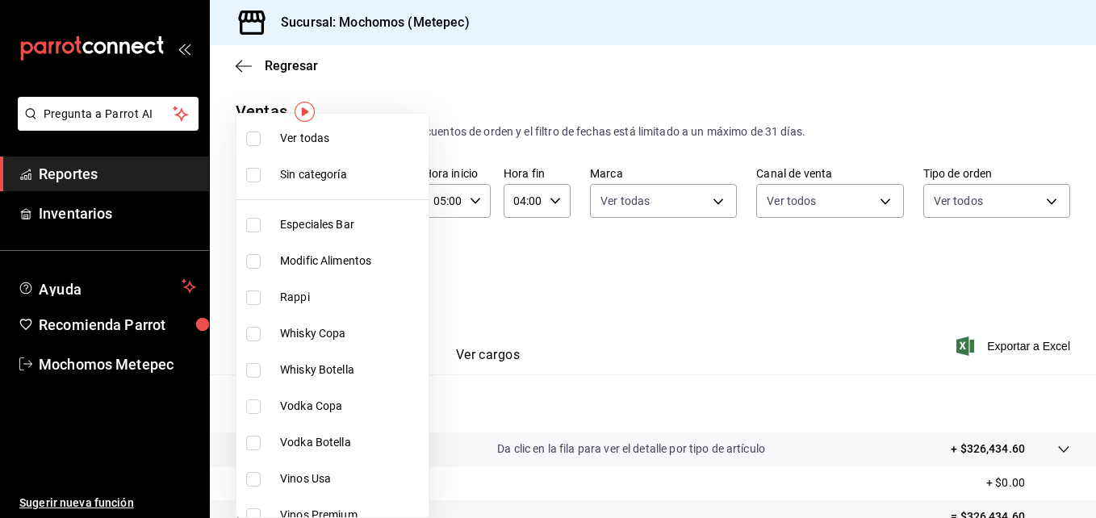
checkbox input "true"
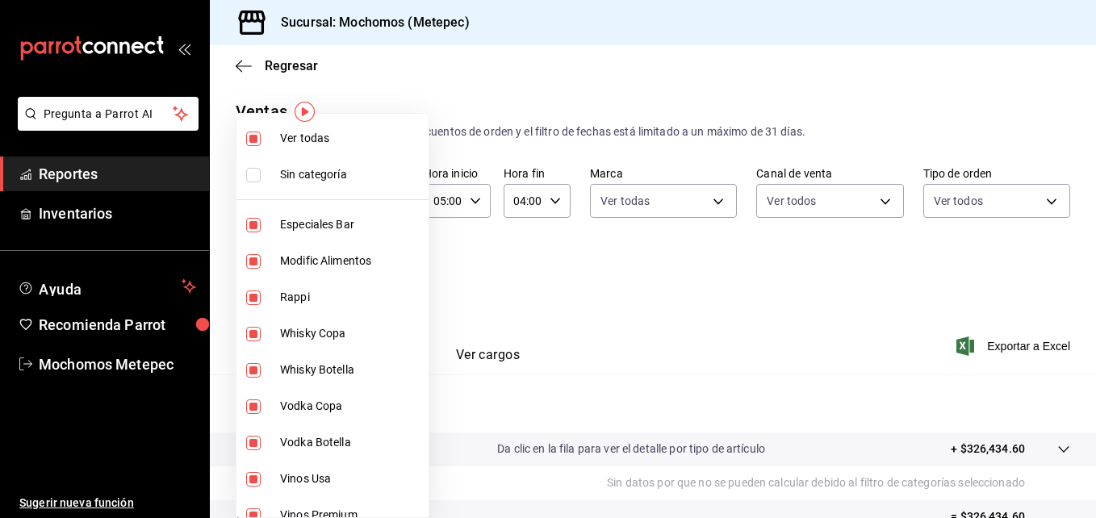
click at [640, 266] on div at bounding box center [548, 259] width 1096 height 518
